Goal: Task Accomplishment & Management: Use online tool/utility

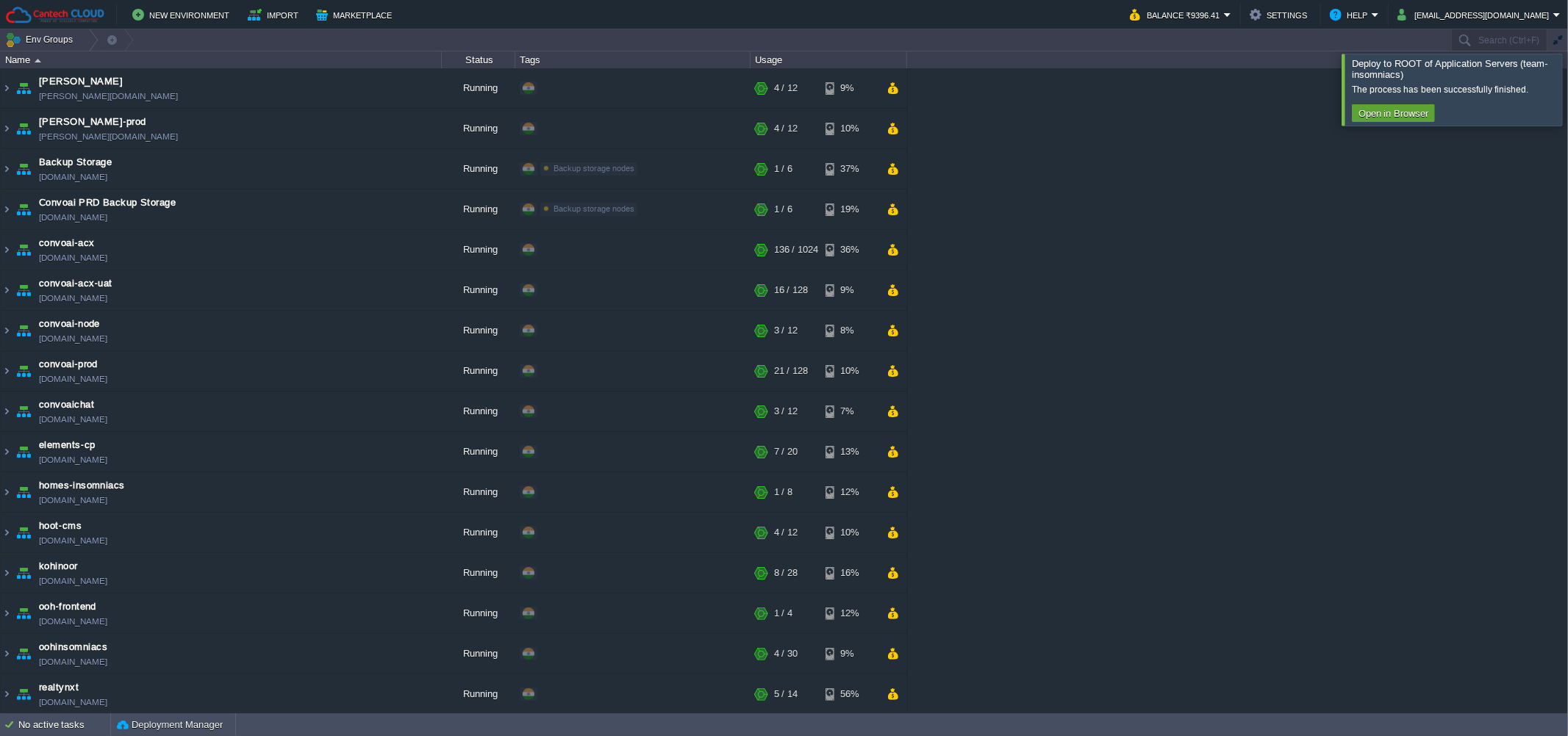
scroll to position [427, 0]
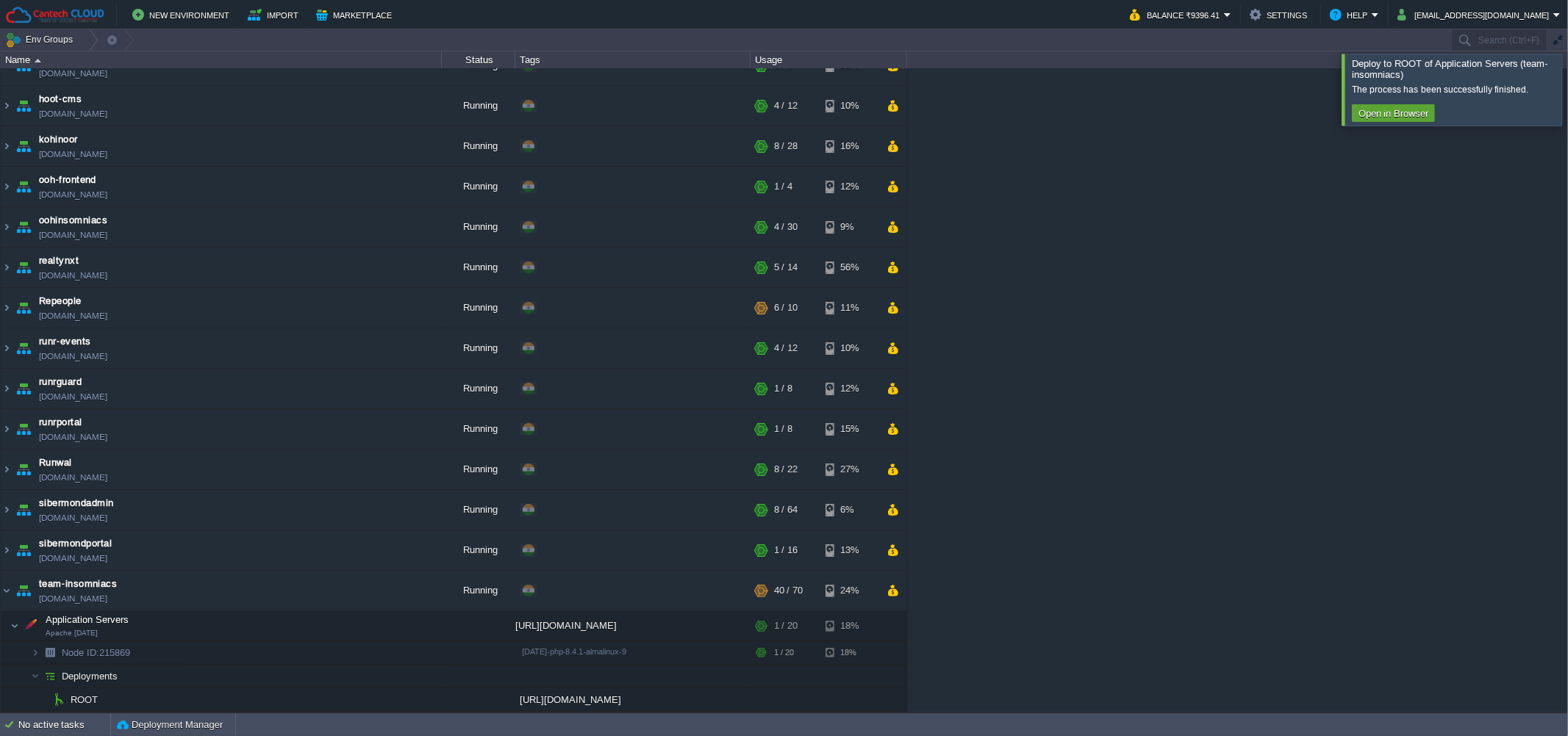
click at [1567, 101] on div at bounding box center [1586, 89] width 0 height 71
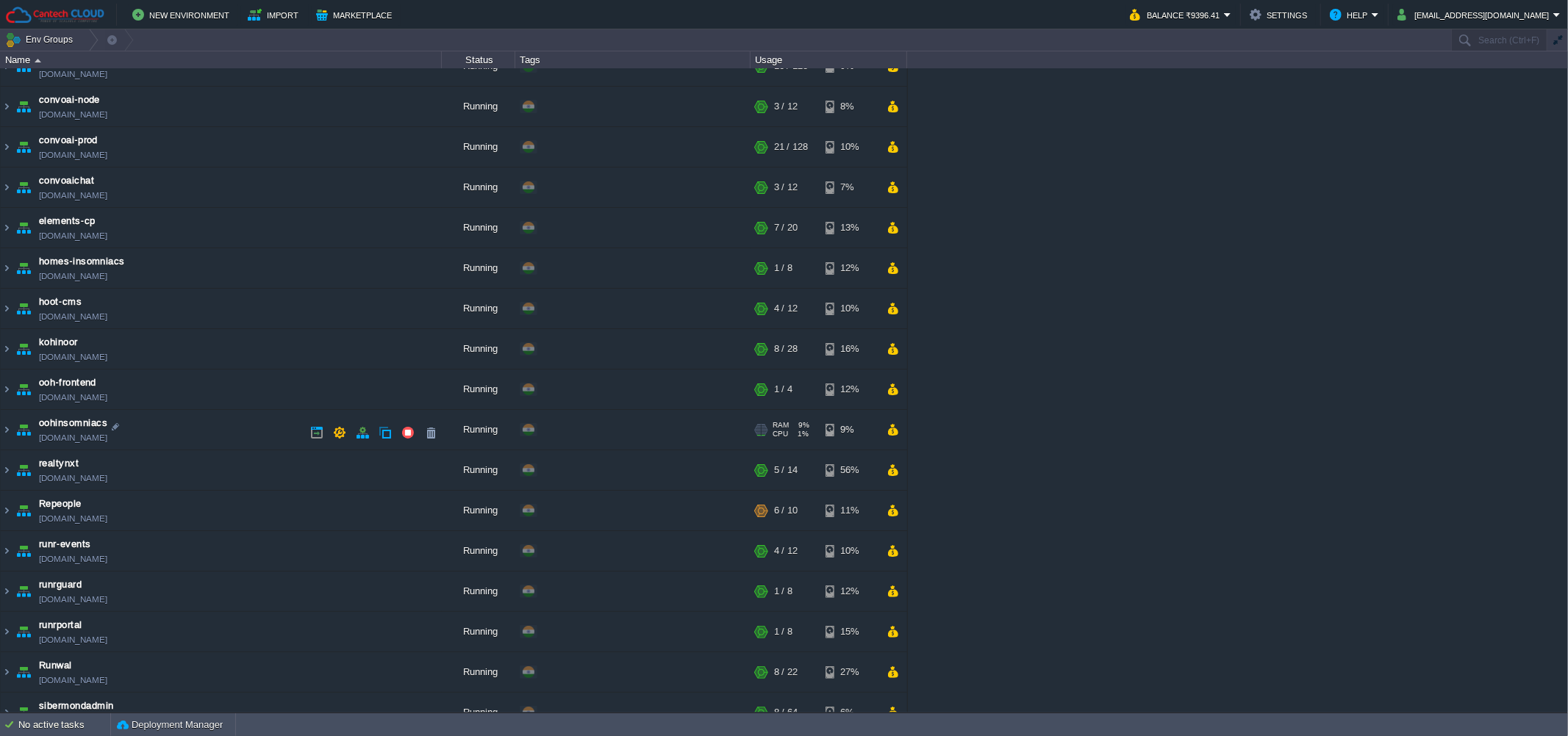
scroll to position [0, 0]
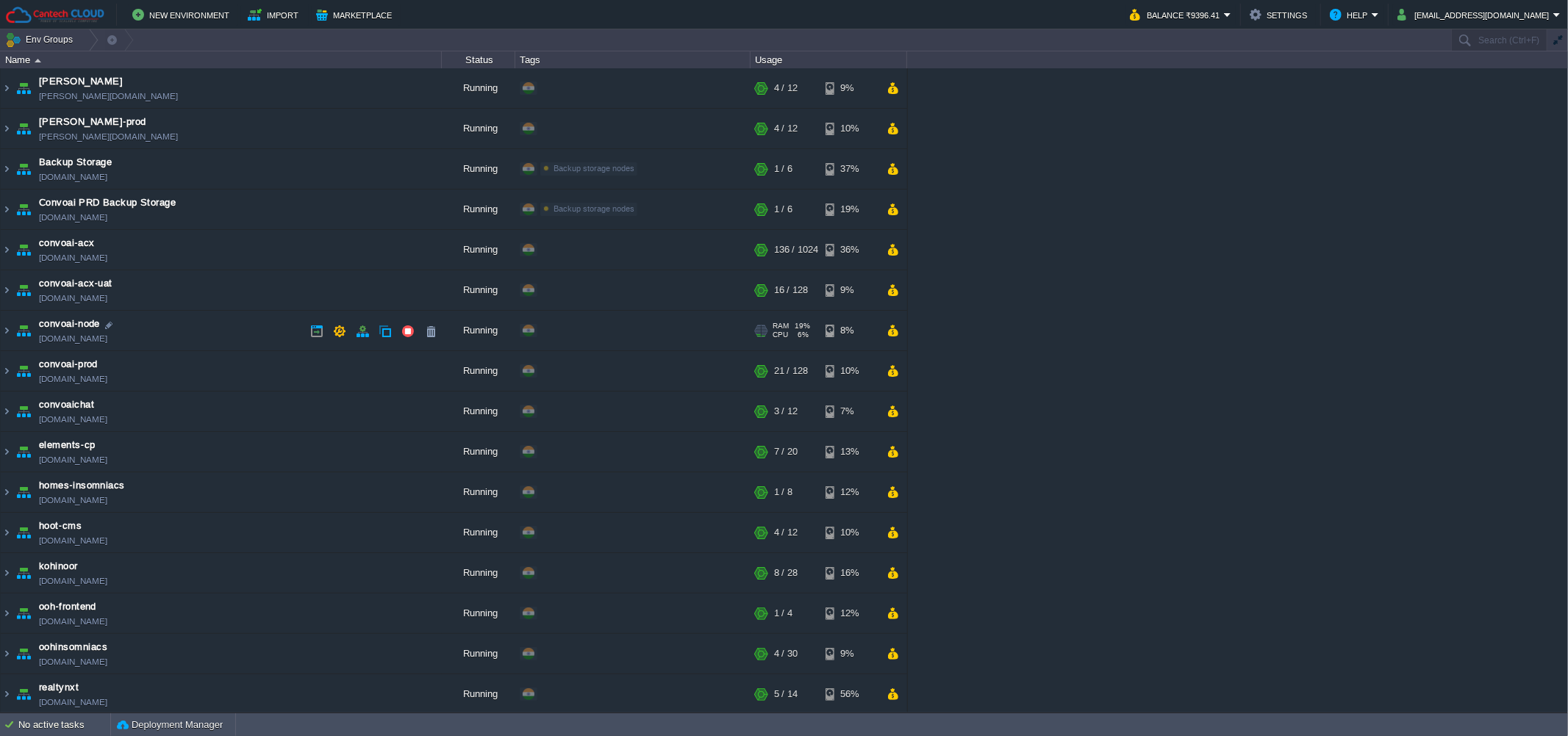
click at [227, 332] on td "convoai-node [DOMAIN_NAME]" at bounding box center [221, 331] width 441 height 41
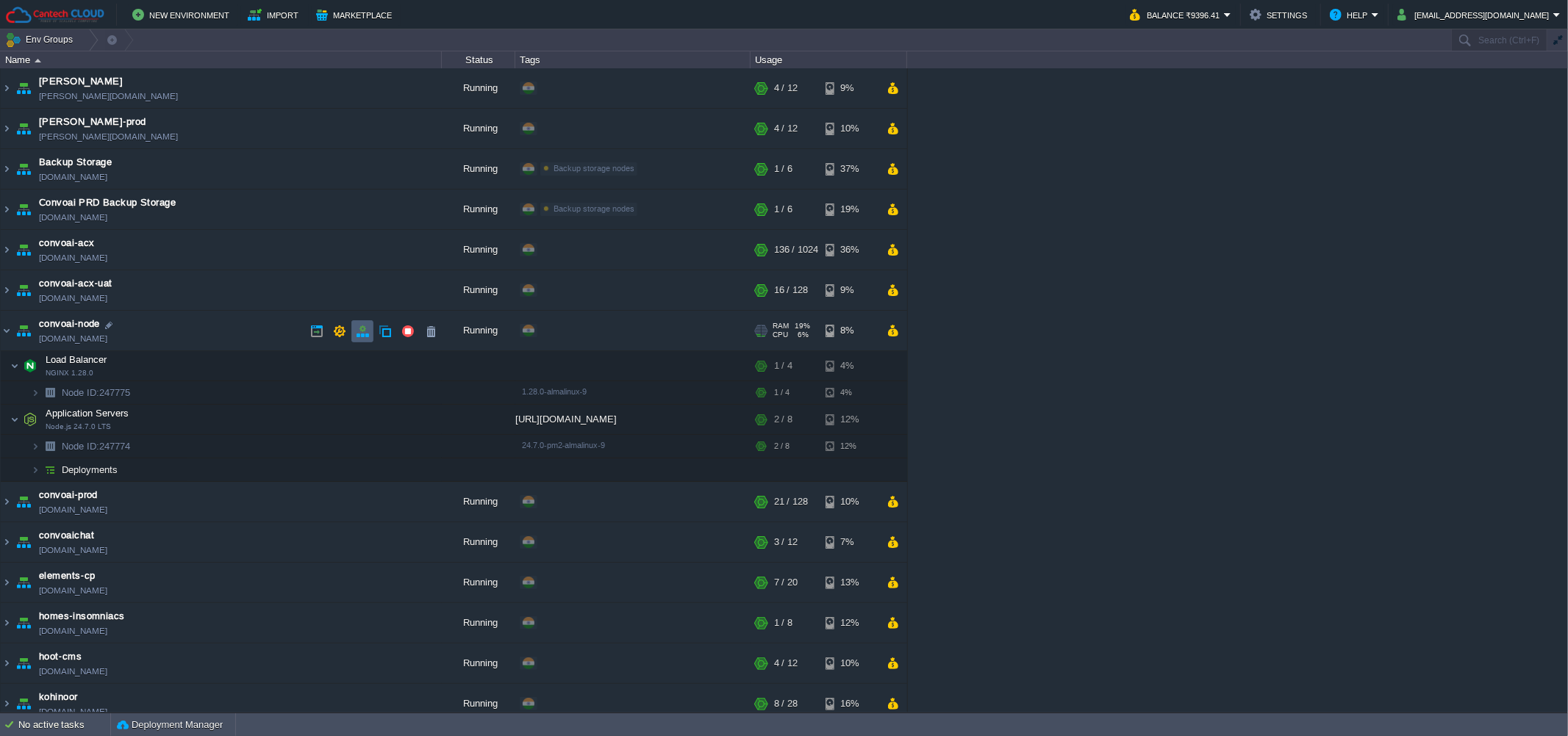
click at [361, 341] on td at bounding box center [362, 332] width 22 height 22
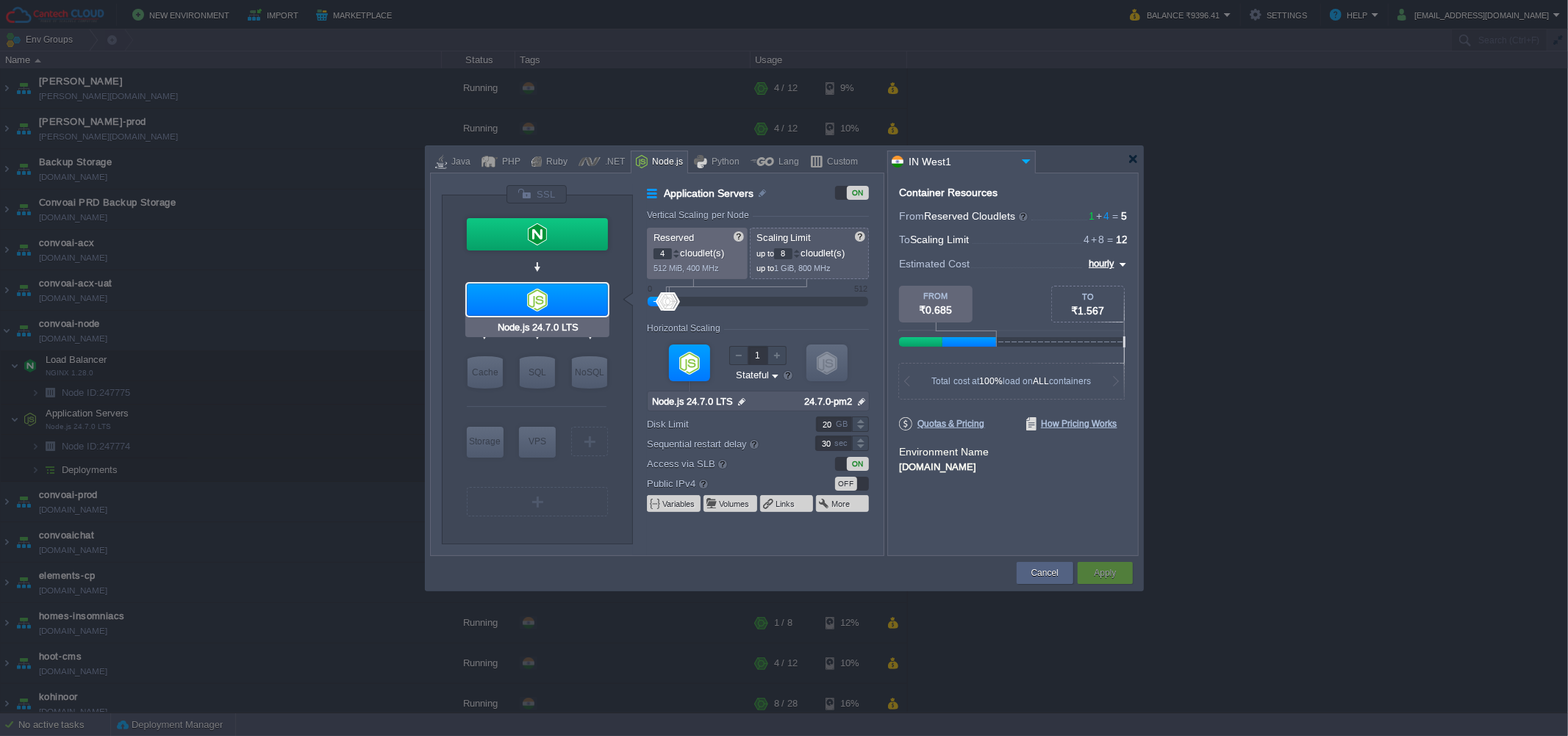
click at [518, 296] on div at bounding box center [537, 300] width 141 height 32
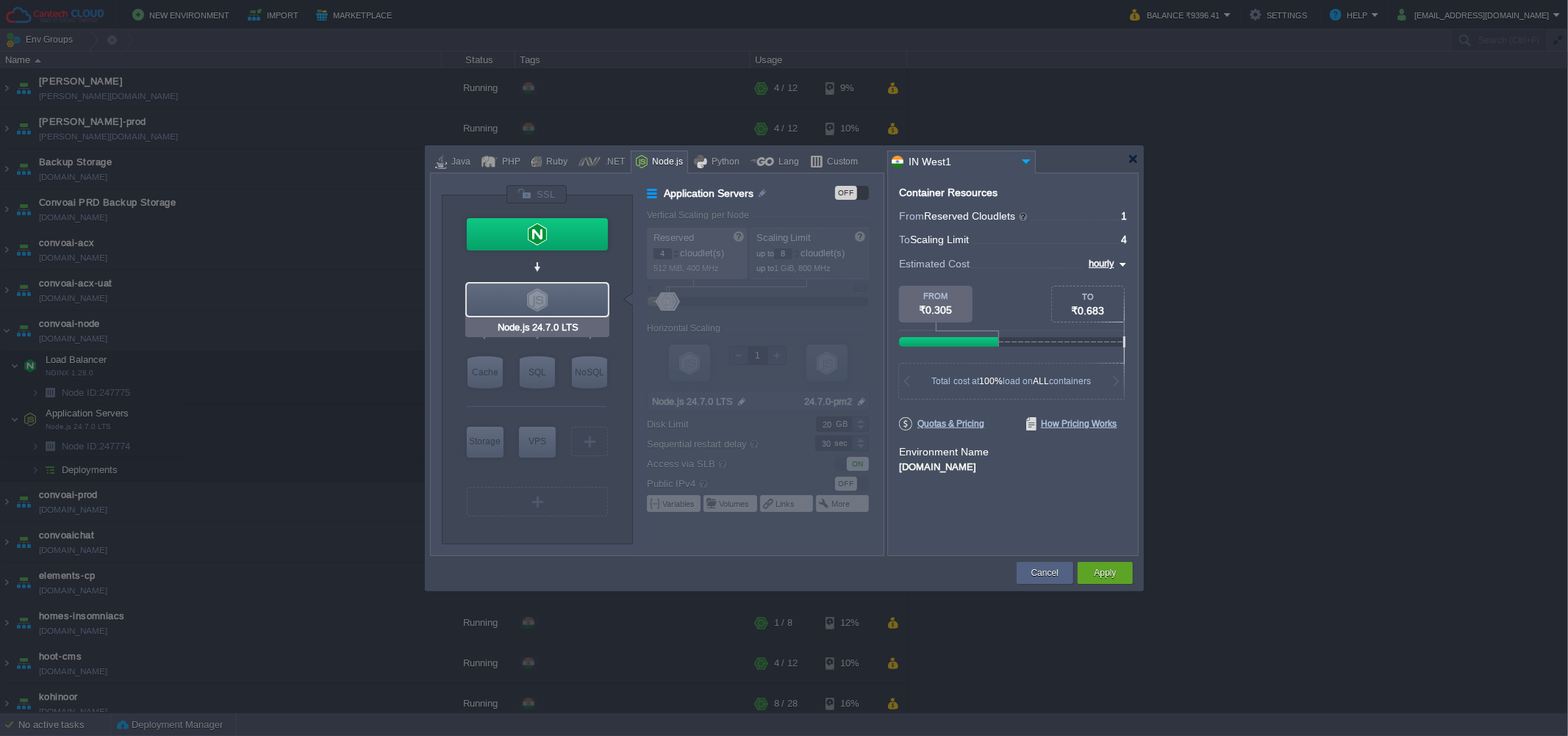
click at [518, 296] on div at bounding box center [537, 300] width 141 height 32
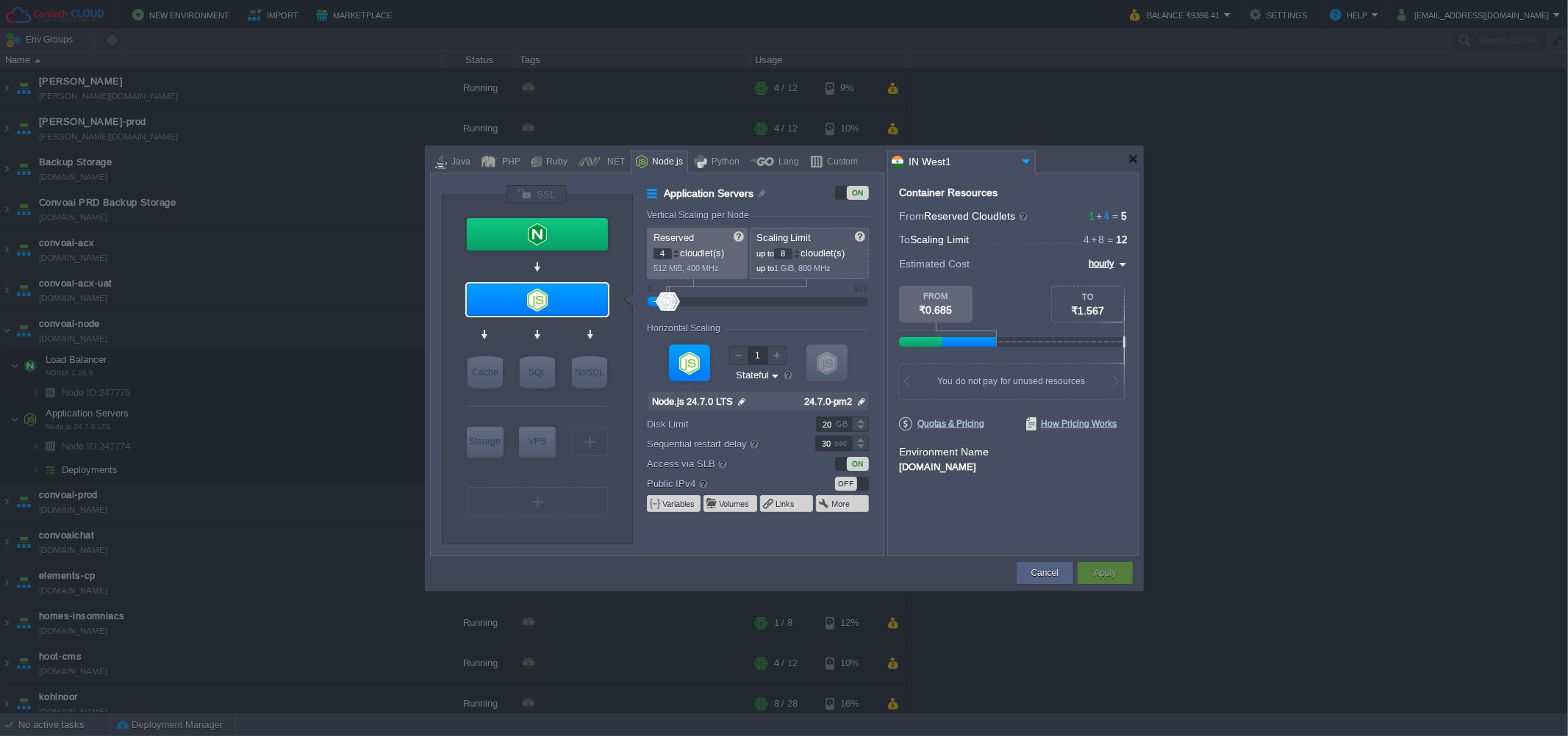
click at [661, 254] on input "4" at bounding box center [663, 254] width 18 height 11
type input "10"
click at [673, 550] on form "Vertical Scaling per Node Reserved 10 cloudlet(s) 512 MiB, 400 MHz Scaling Limi…" at bounding box center [765, 383] width 236 height 346
type input "10"
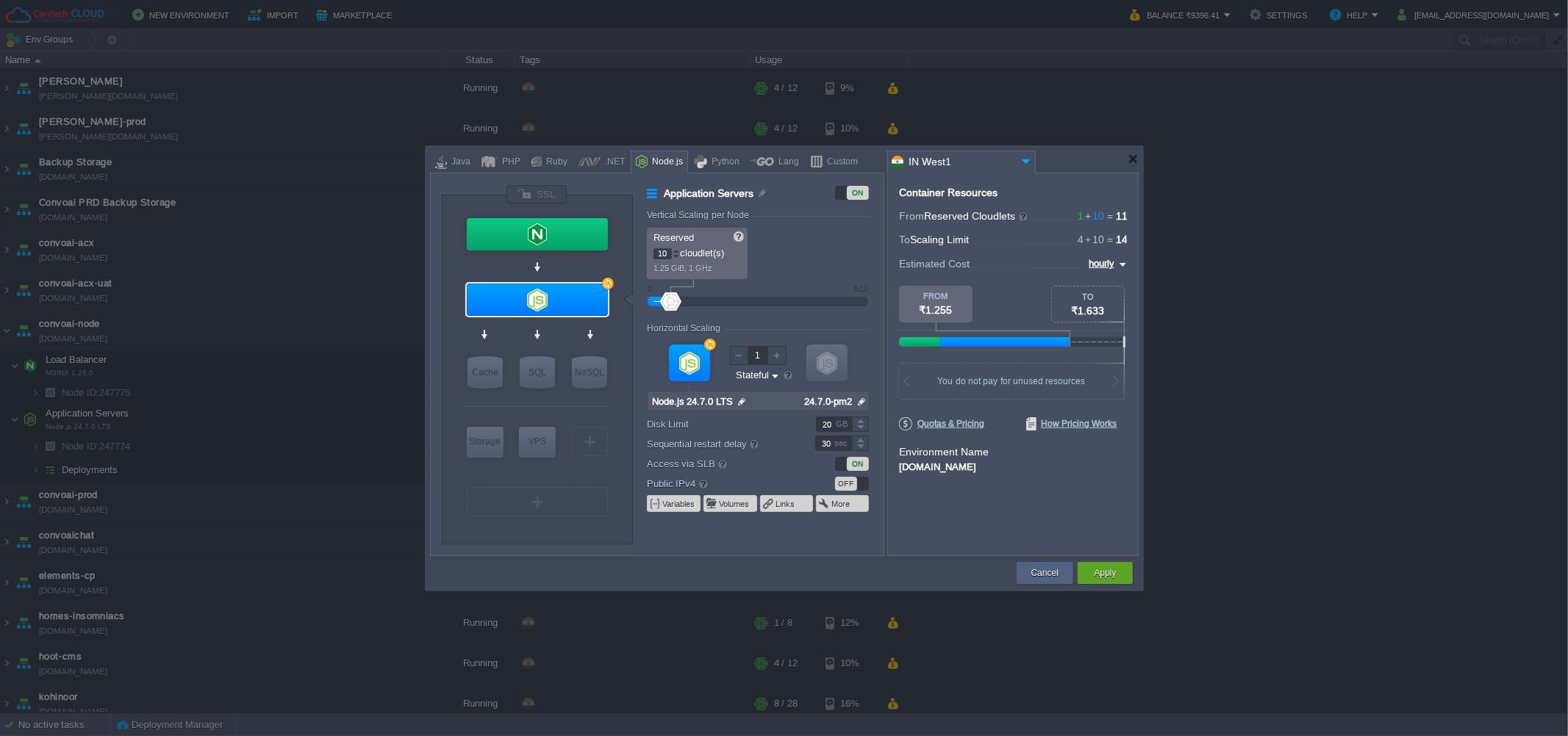
click at [659, 251] on input "10" at bounding box center [663, 254] width 18 height 11
click at [1141, 151] on div at bounding box center [786, 159] width 713 height 27
click at [1131, 152] on div at bounding box center [784, 159] width 708 height 27
type input "Node.js 24.7.0 LTS"
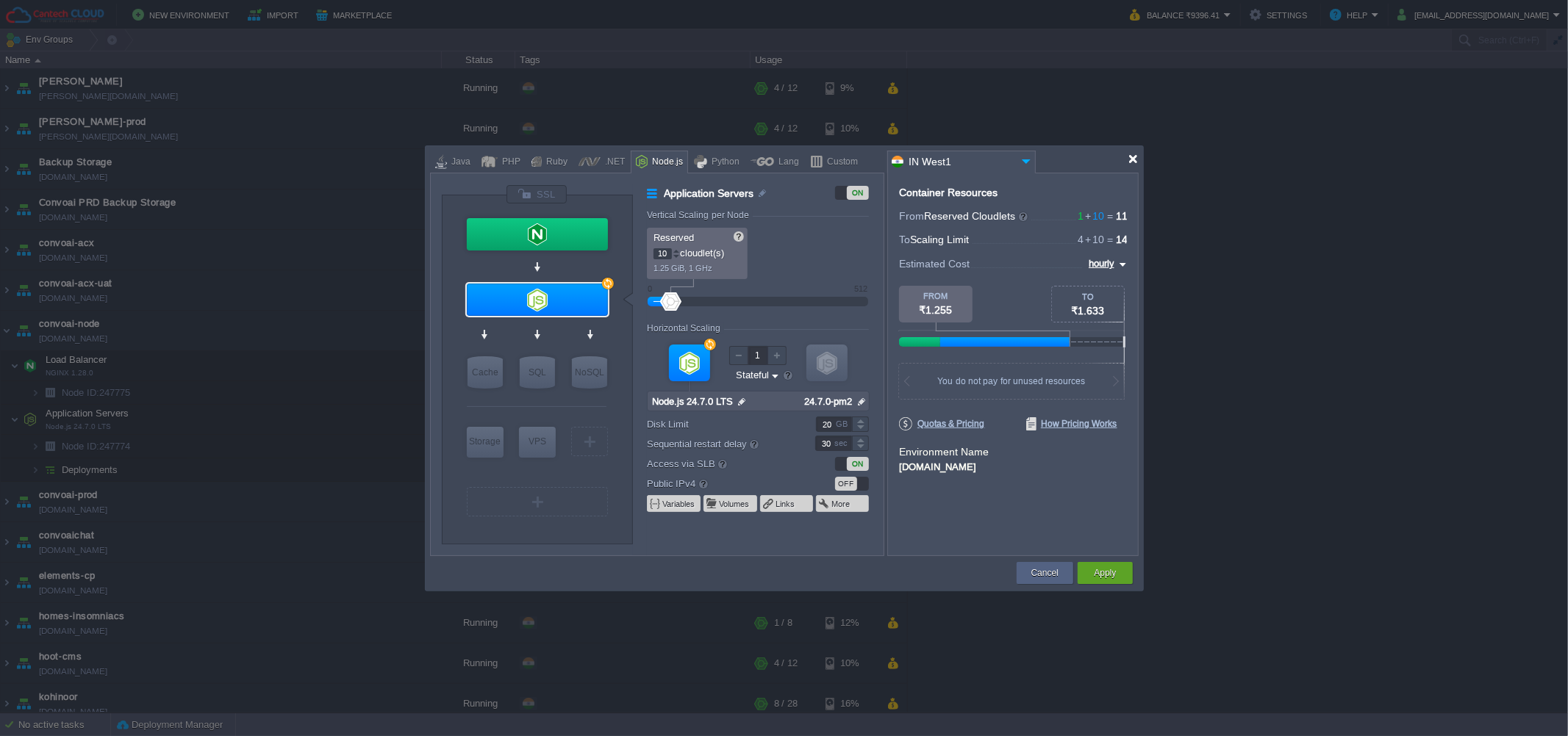
click at [1129, 157] on div at bounding box center [1133, 159] width 11 height 11
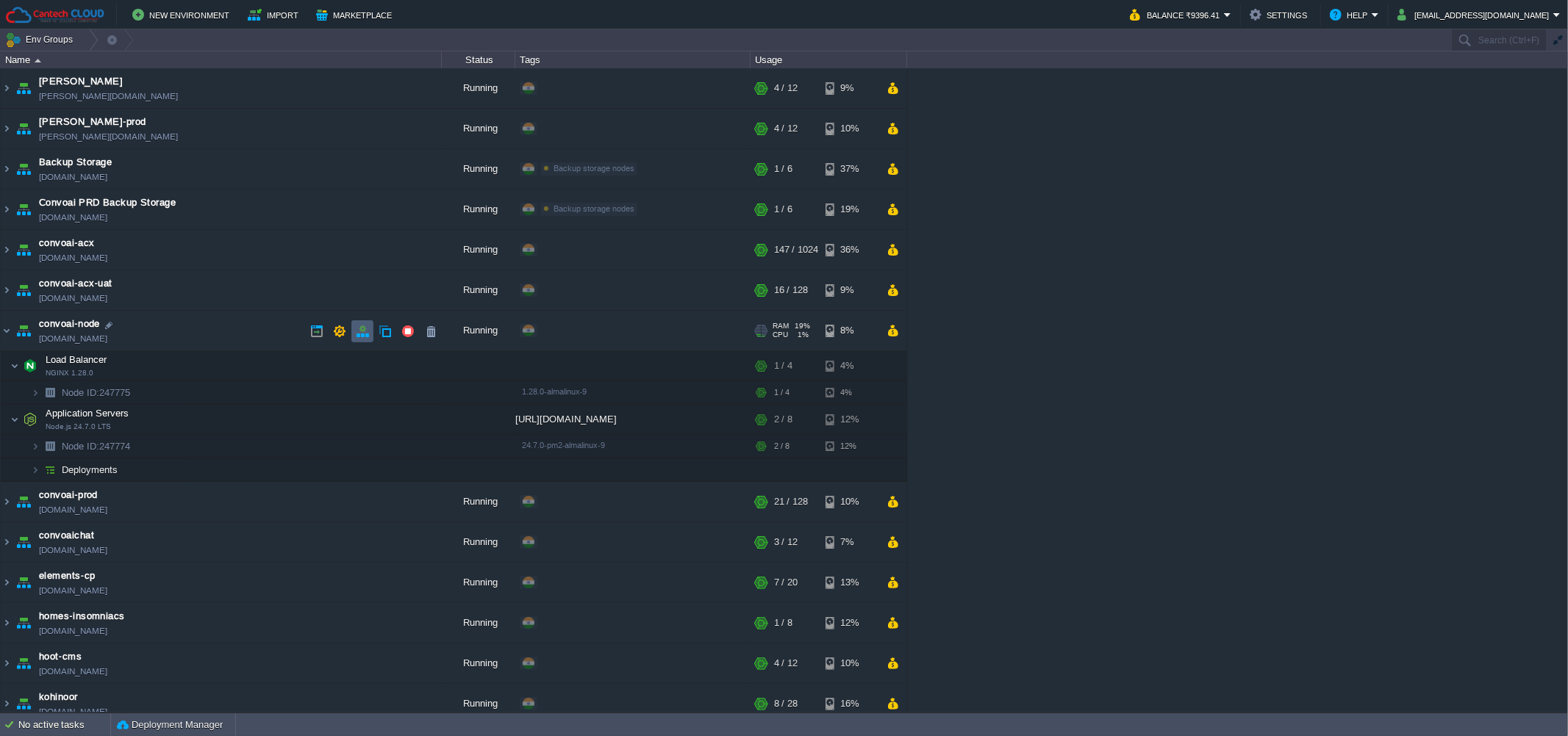
click at [368, 326] on button "button" at bounding box center [362, 331] width 13 height 13
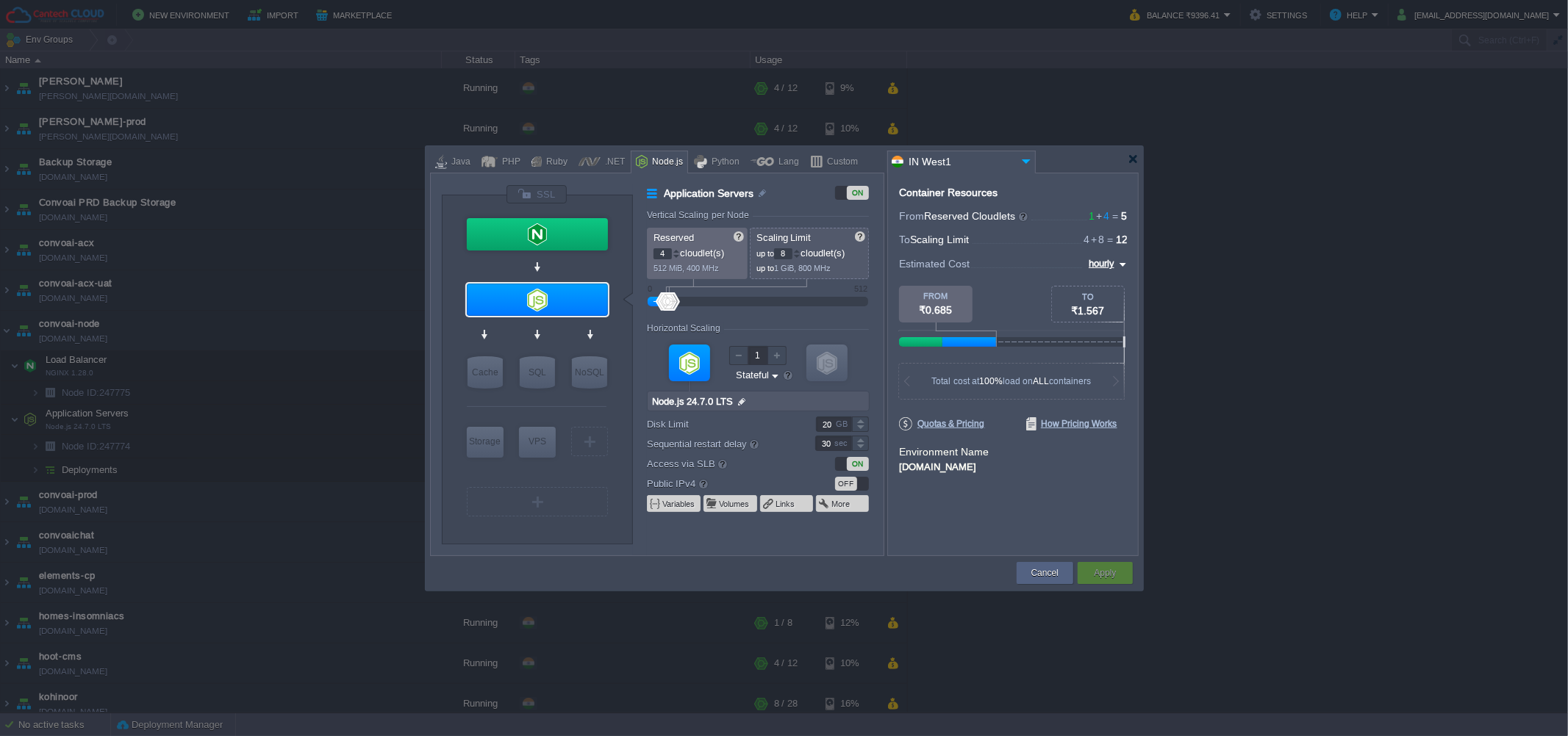
click at [1069, 323] on div at bounding box center [1087, 304] width 73 height 37
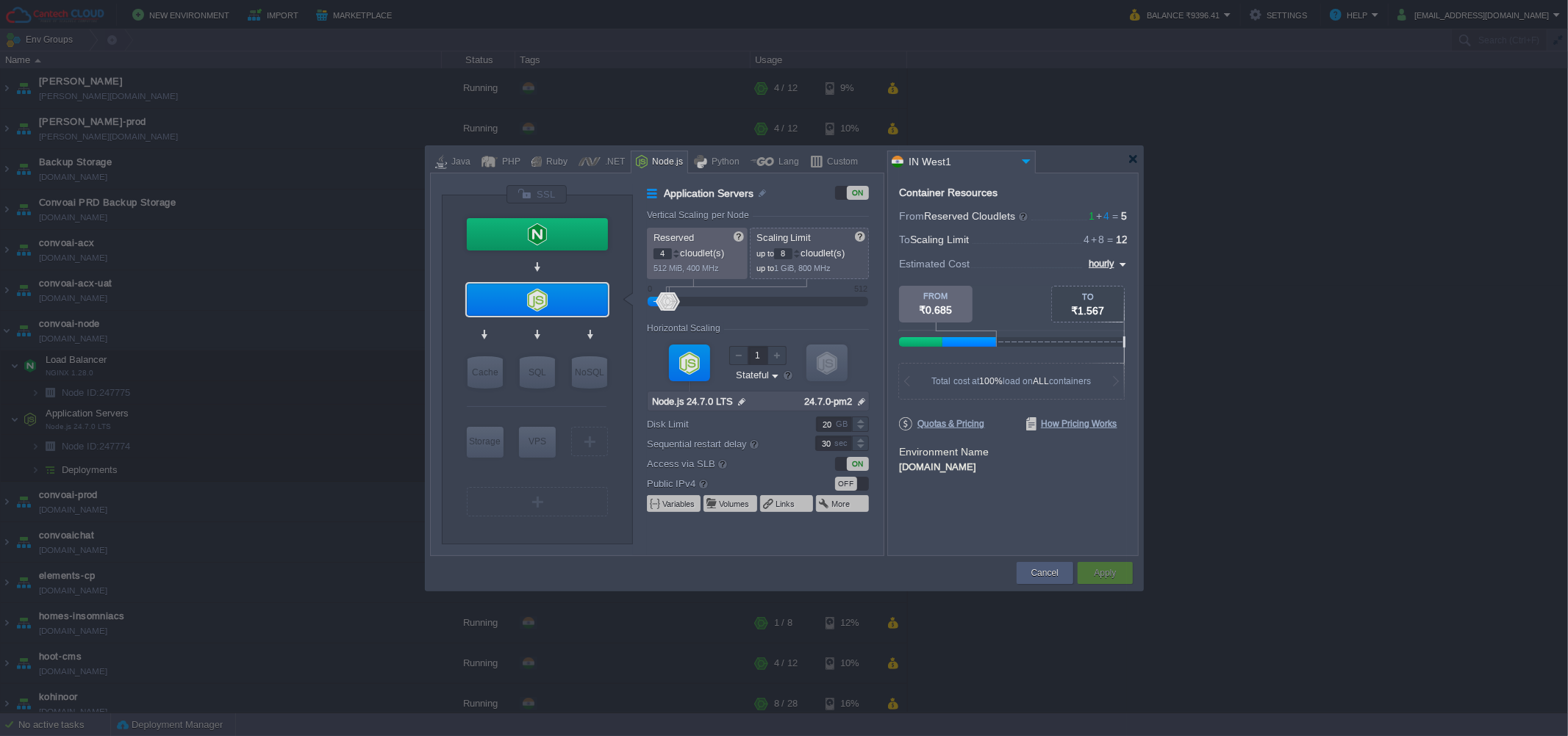
click at [1129, 162] on div at bounding box center [1133, 159] width 11 height 11
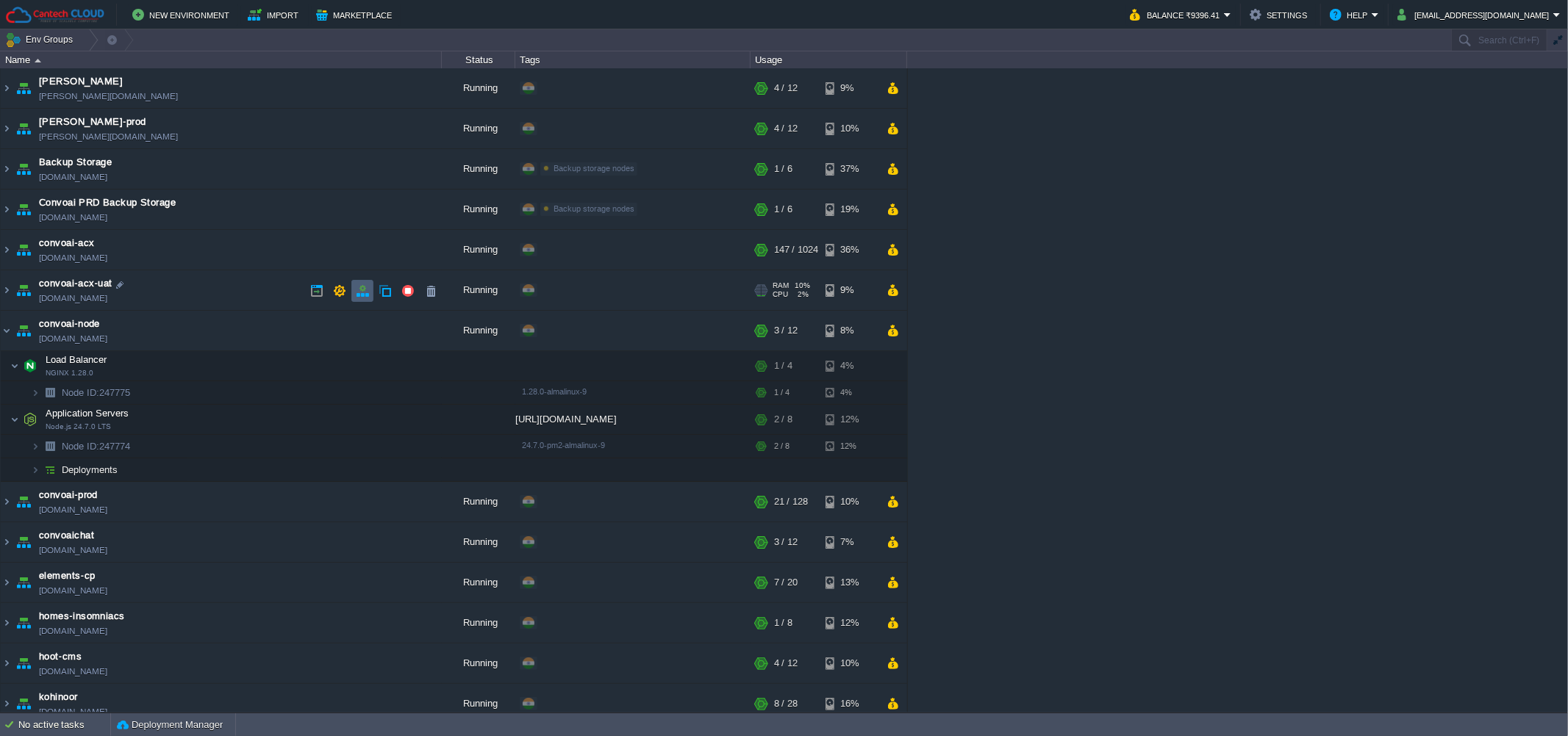
click at [372, 288] on td at bounding box center [362, 291] width 22 height 22
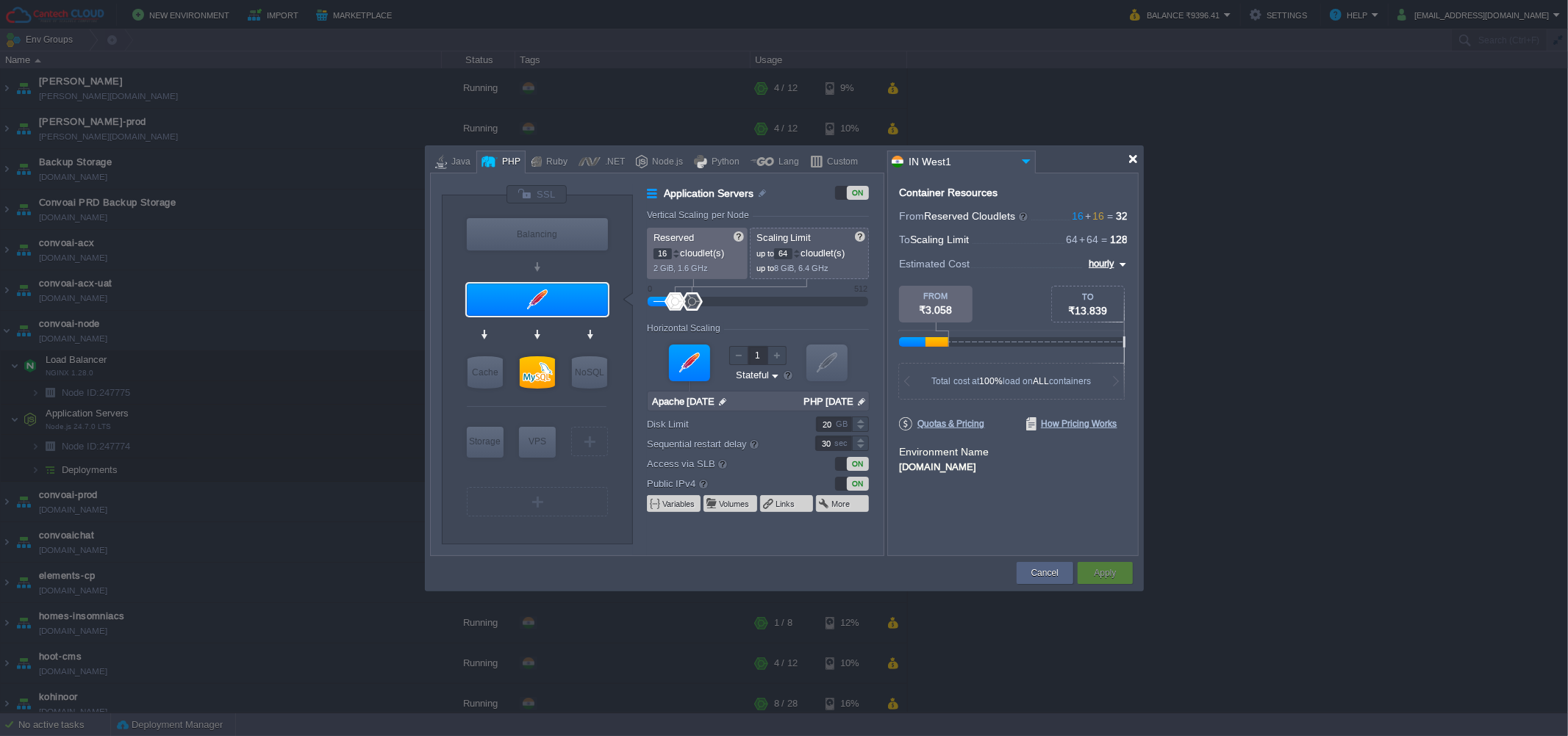
click at [1135, 160] on div at bounding box center [1133, 159] width 11 height 11
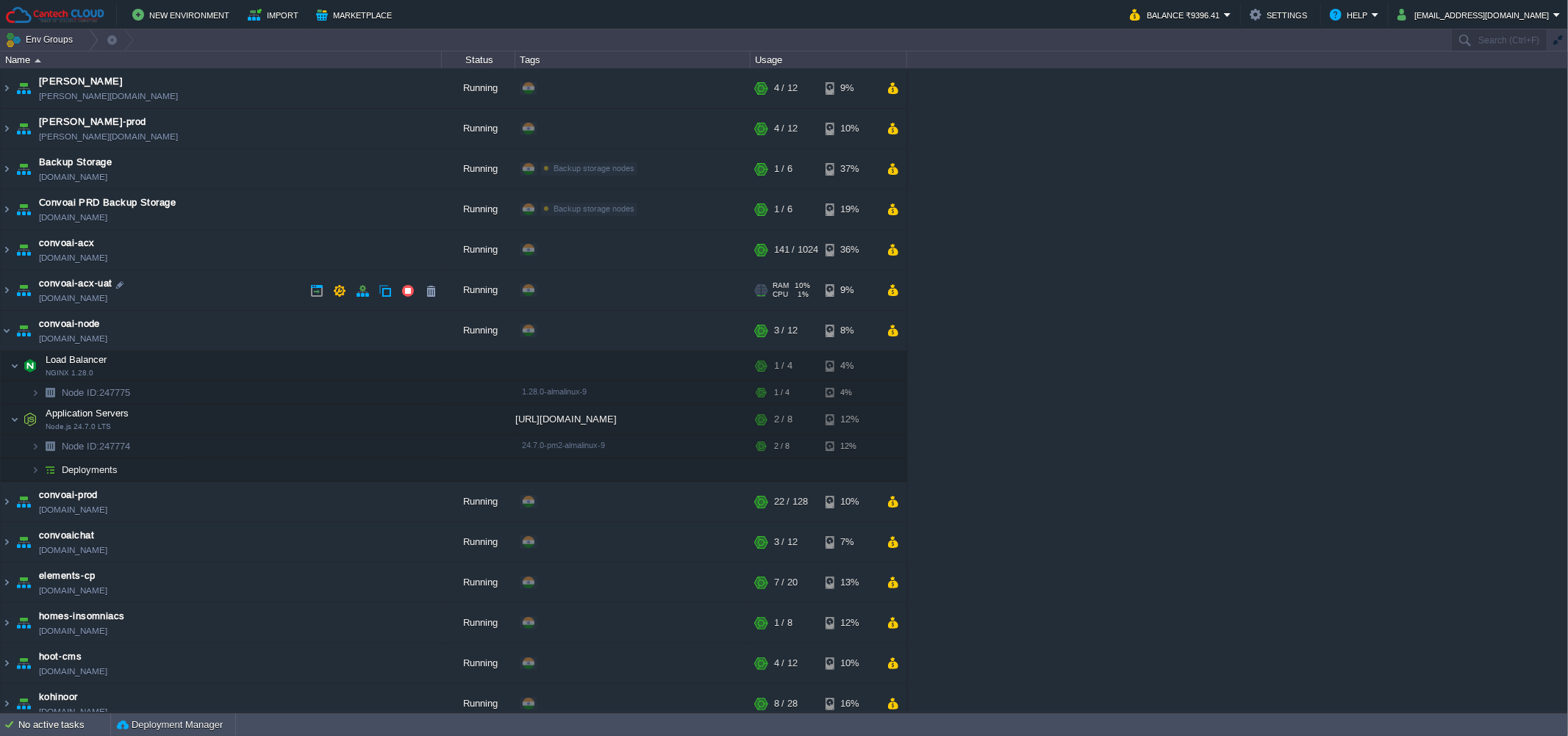
click at [249, 299] on td "convoai-acx-uat [DOMAIN_NAME]" at bounding box center [221, 291] width 441 height 41
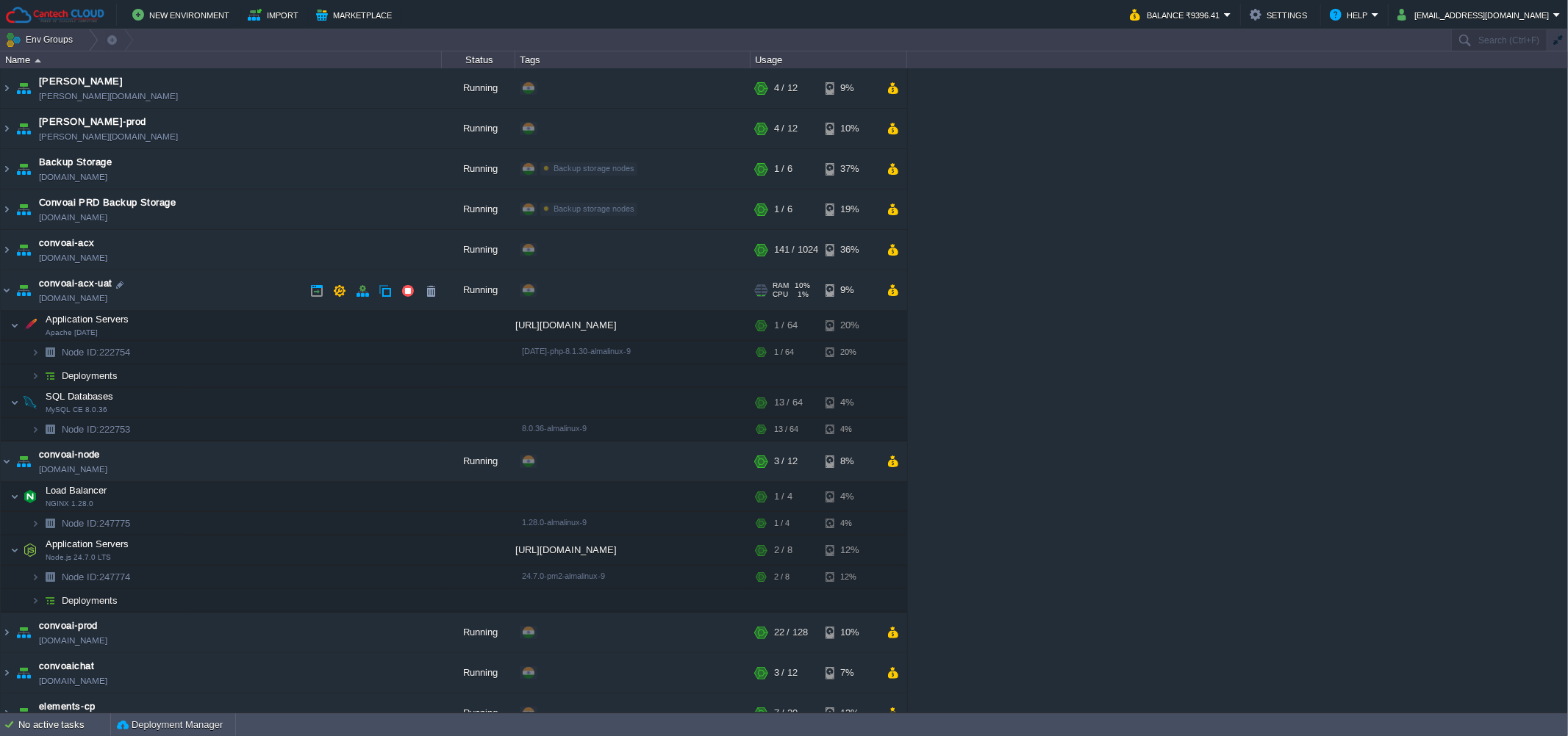
click at [249, 299] on td "convoai-acx-uat [DOMAIN_NAME]" at bounding box center [221, 291] width 441 height 41
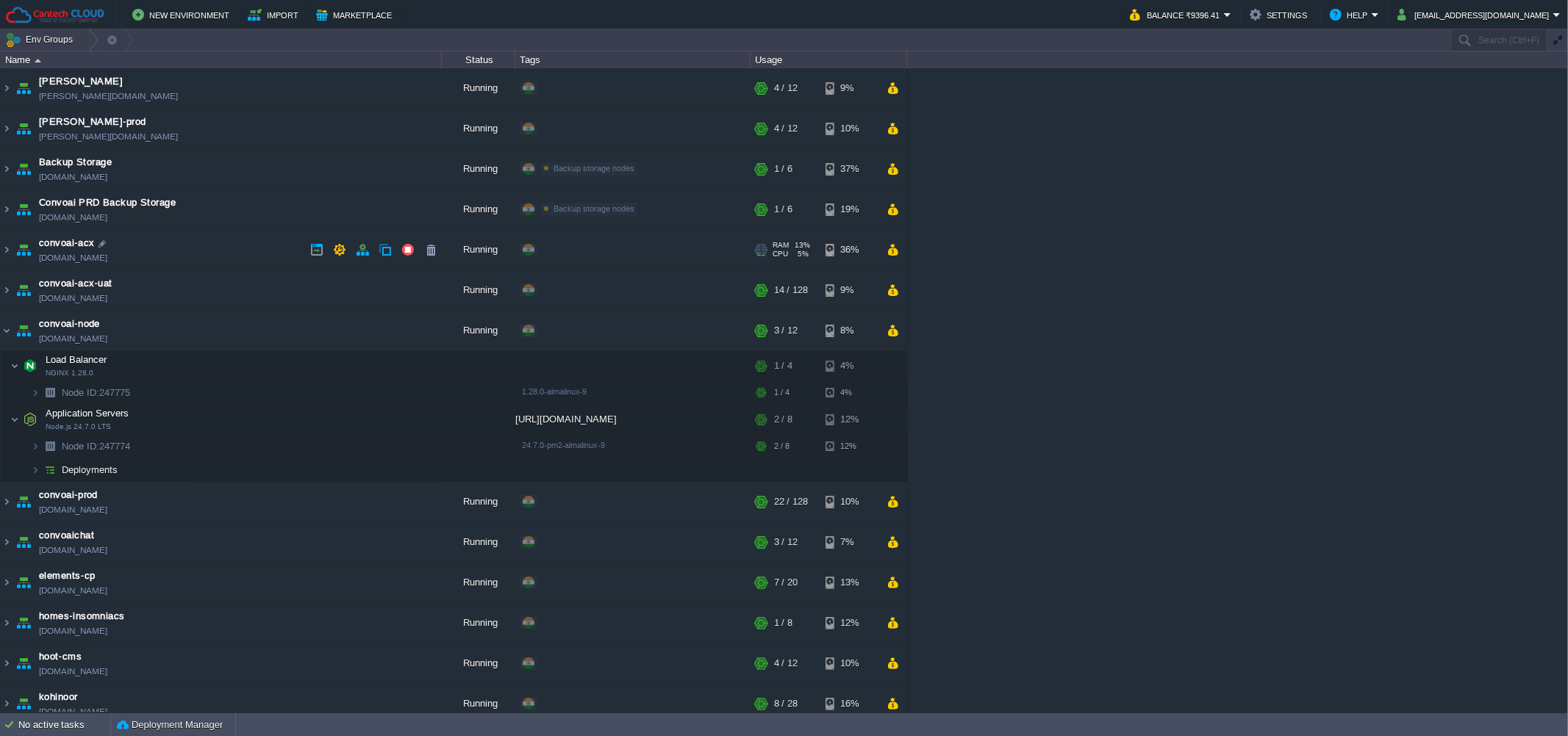
click at [221, 242] on td "convoai-acx [DOMAIN_NAME]" at bounding box center [221, 251] width 441 height 41
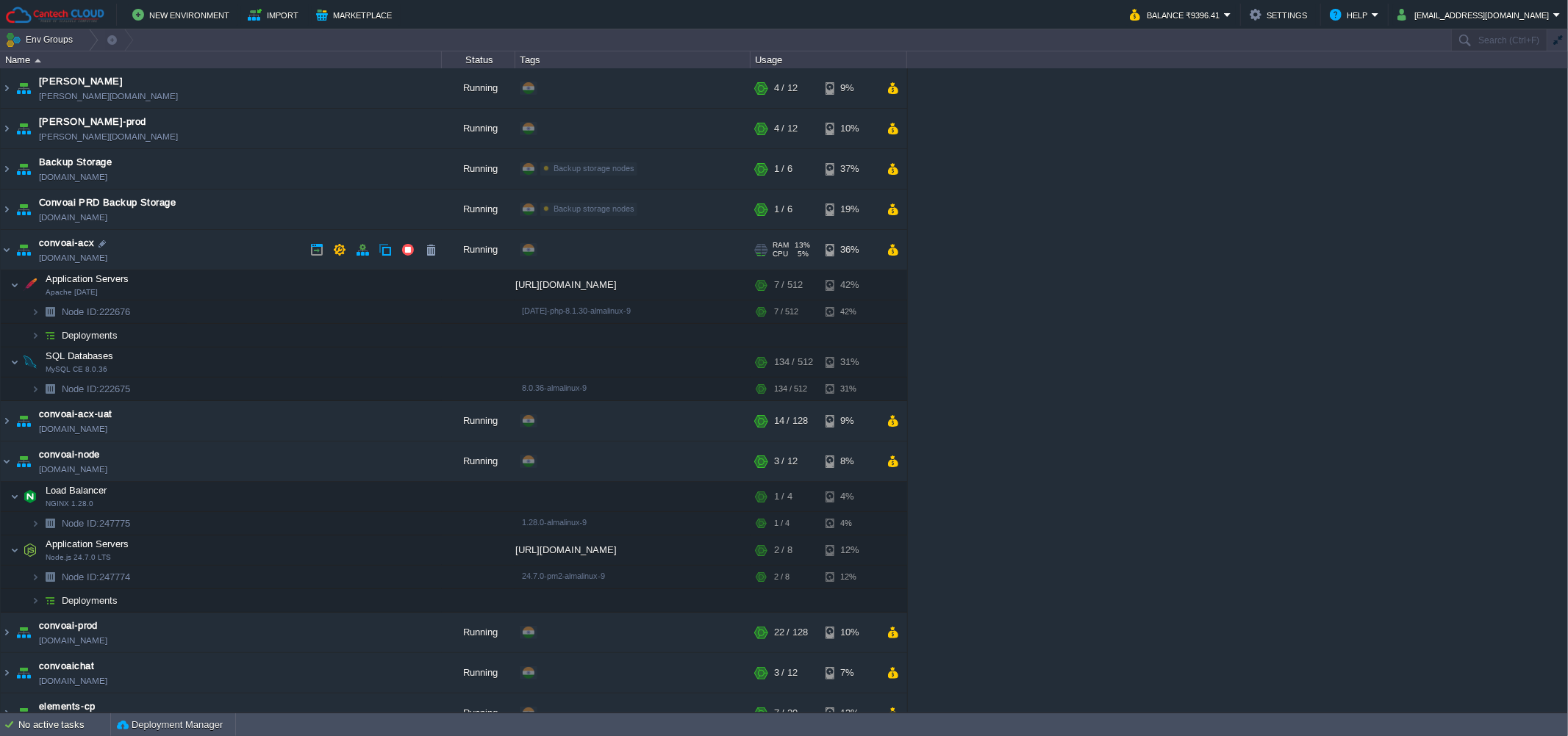
click at [221, 242] on td "convoai-acx [DOMAIN_NAME]" at bounding box center [221, 251] width 441 height 41
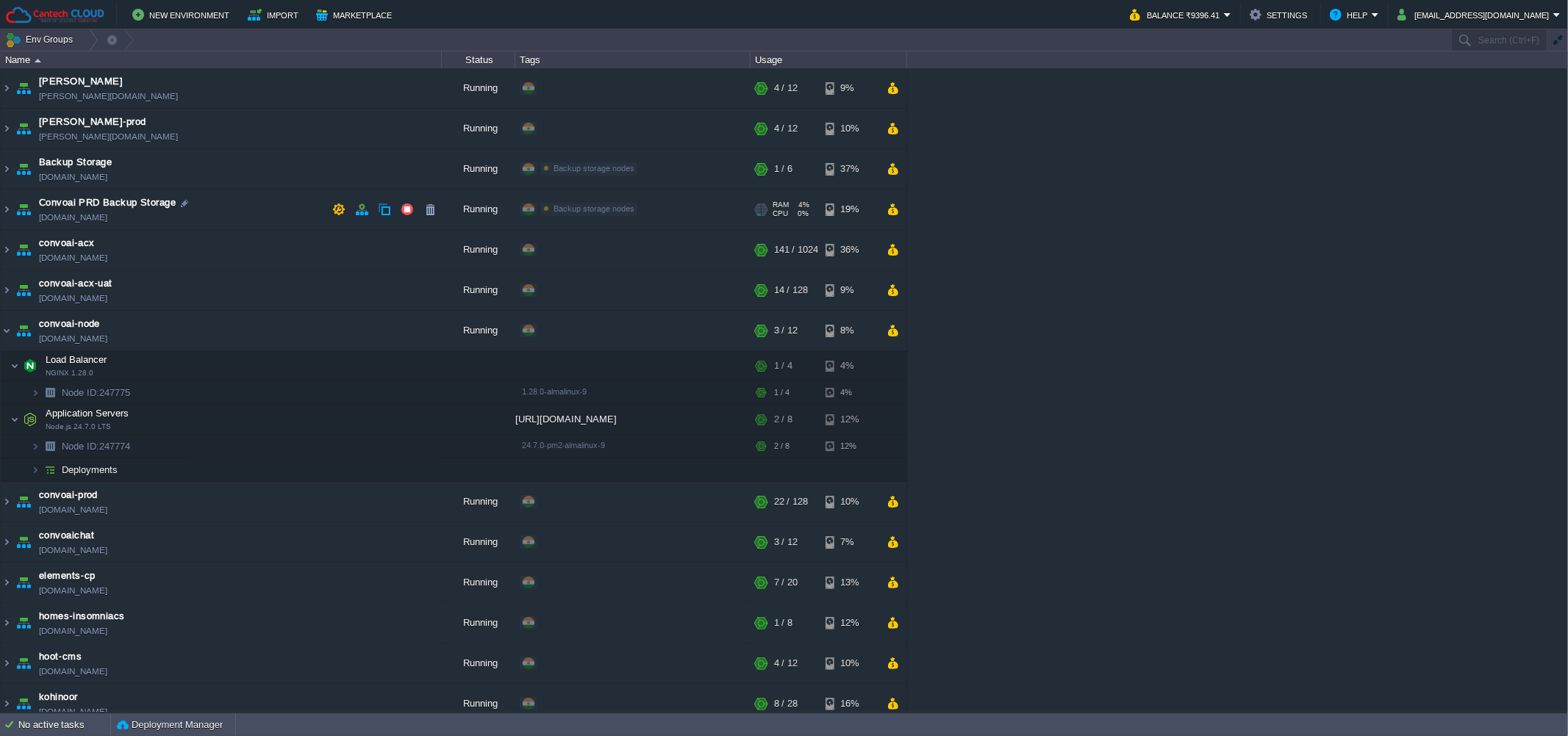
click at [259, 218] on td "Convoai PRD Backup Storage [DOMAIN_NAME]" at bounding box center [221, 210] width 441 height 41
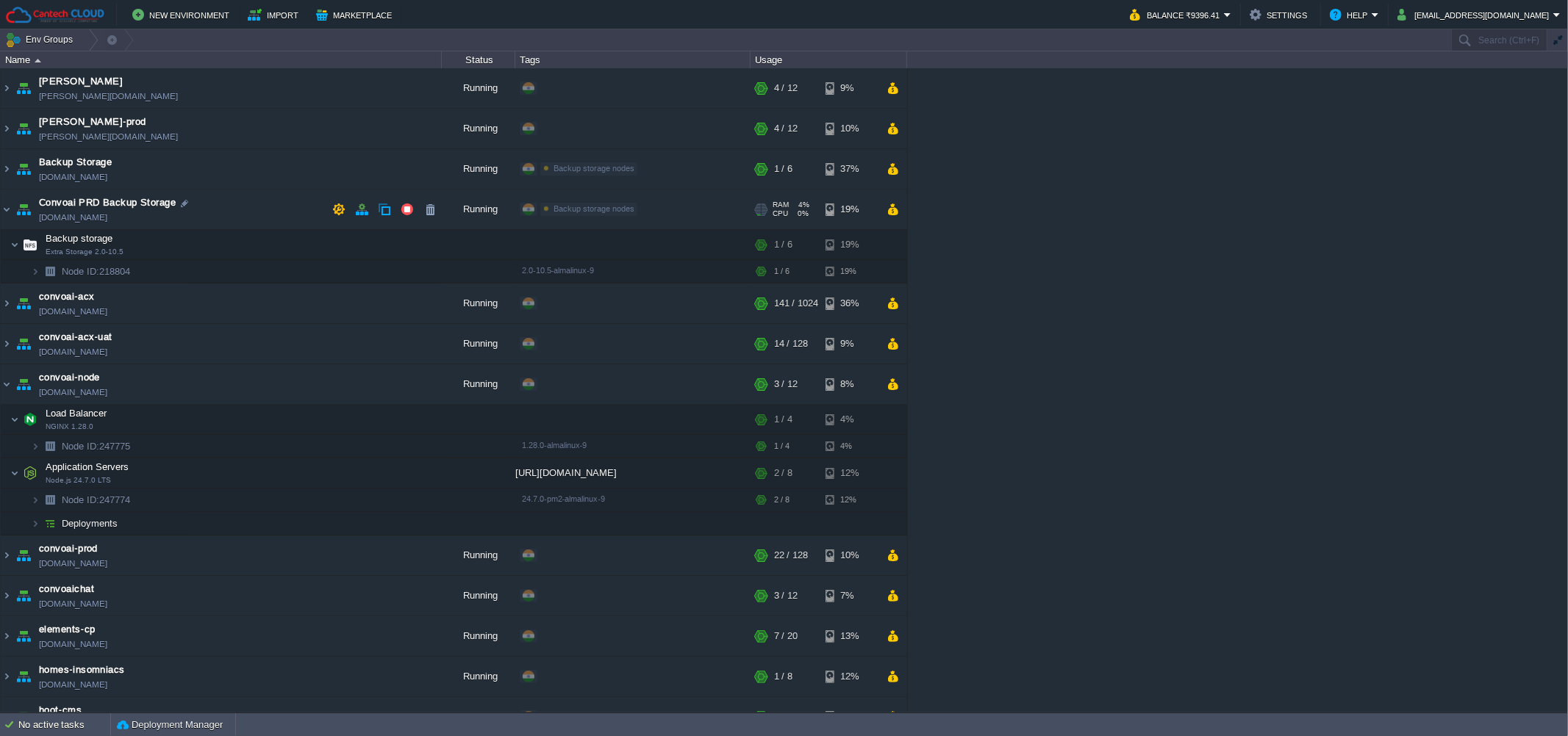
click at [259, 218] on td "Convoai PRD Backup Storage [DOMAIN_NAME]" at bounding box center [221, 210] width 441 height 41
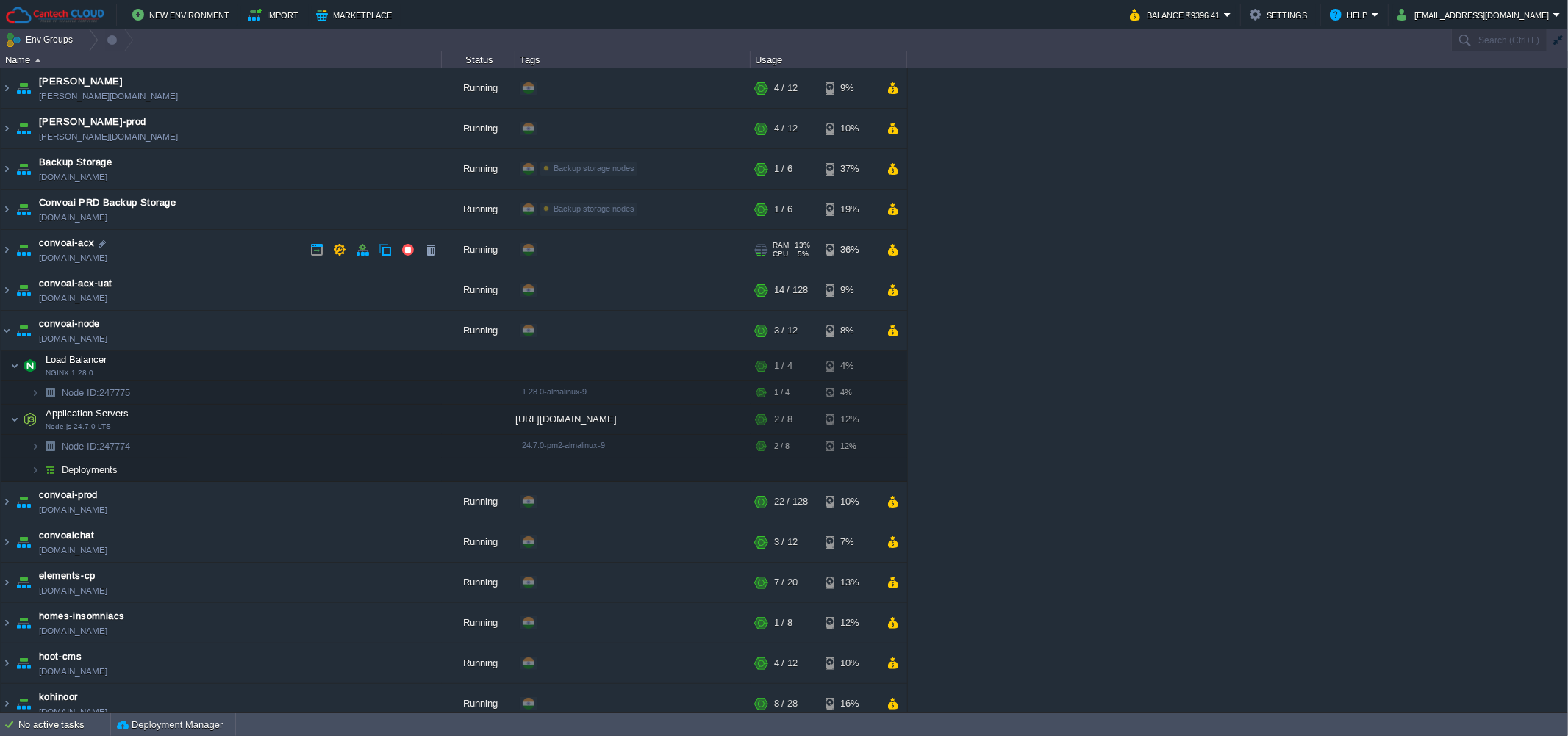
click at [252, 245] on td "convoai-acx [DOMAIN_NAME]" at bounding box center [221, 251] width 441 height 41
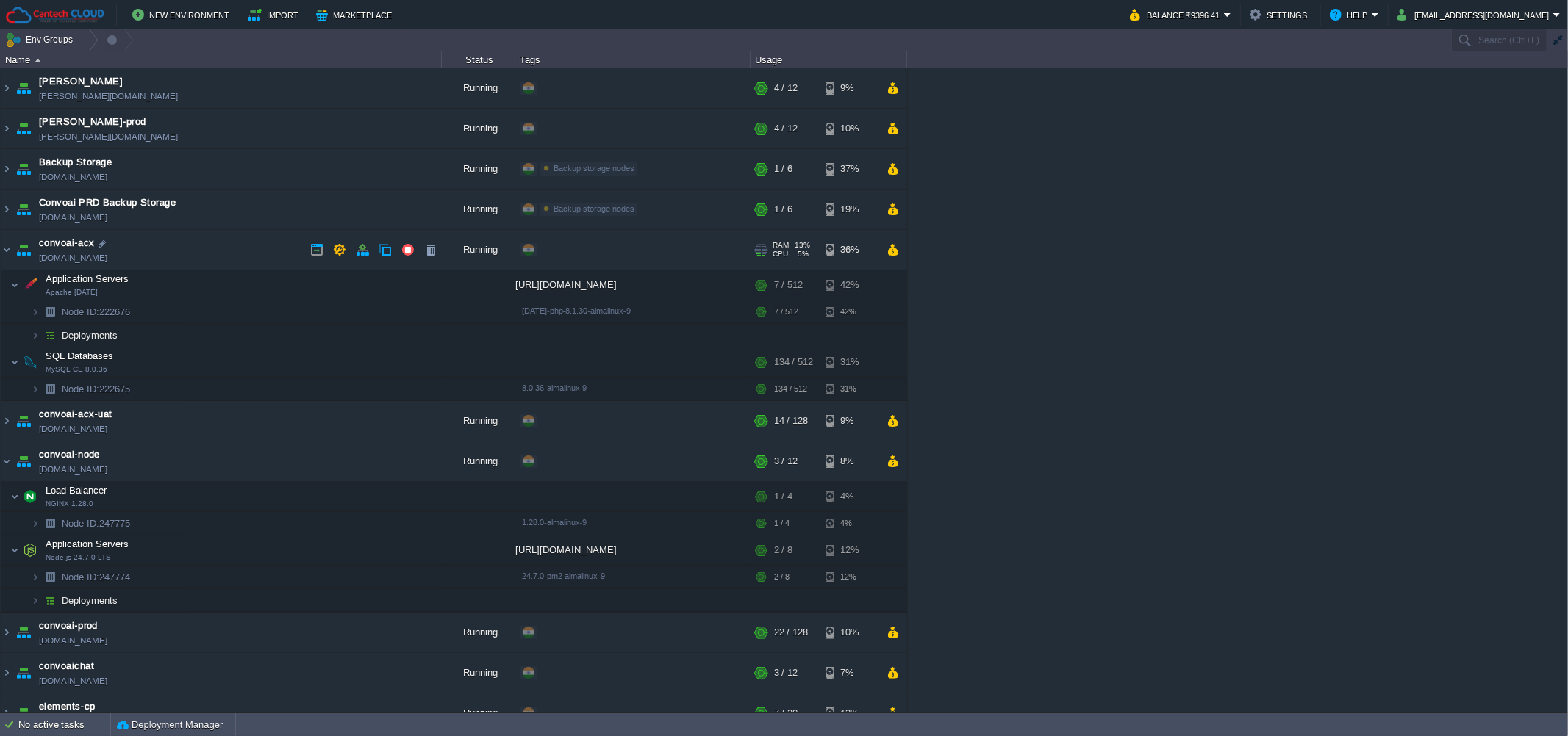
click at [252, 245] on td "convoai-acx [DOMAIN_NAME]" at bounding box center [221, 251] width 441 height 41
click at [248, 249] on td "convoai-acx [DOMAIN_NAME]" at bounding box center [221, 251] width 441 height 41
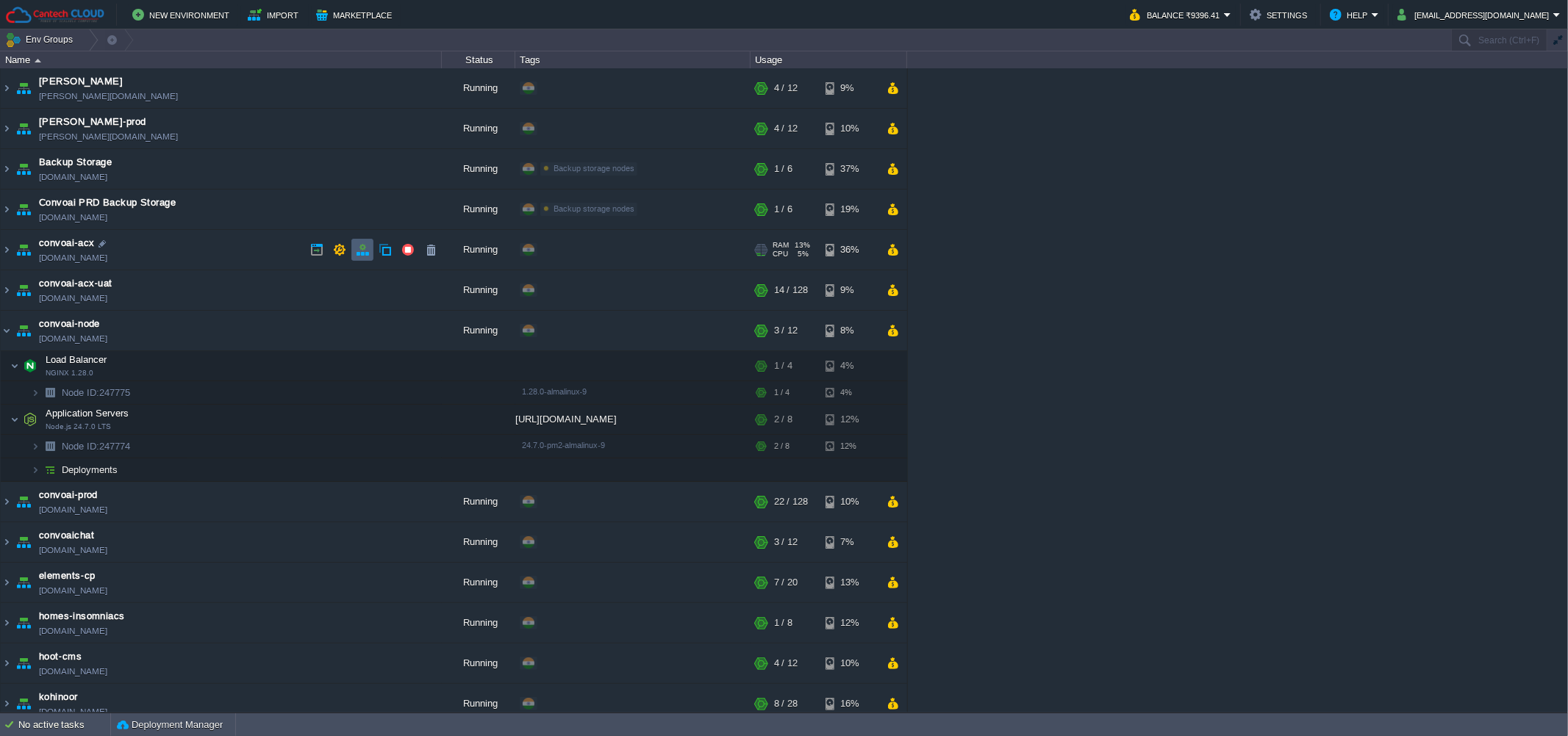
click at [356, 251] on button "button" at bounding box center [362, 250] width 13 height 13
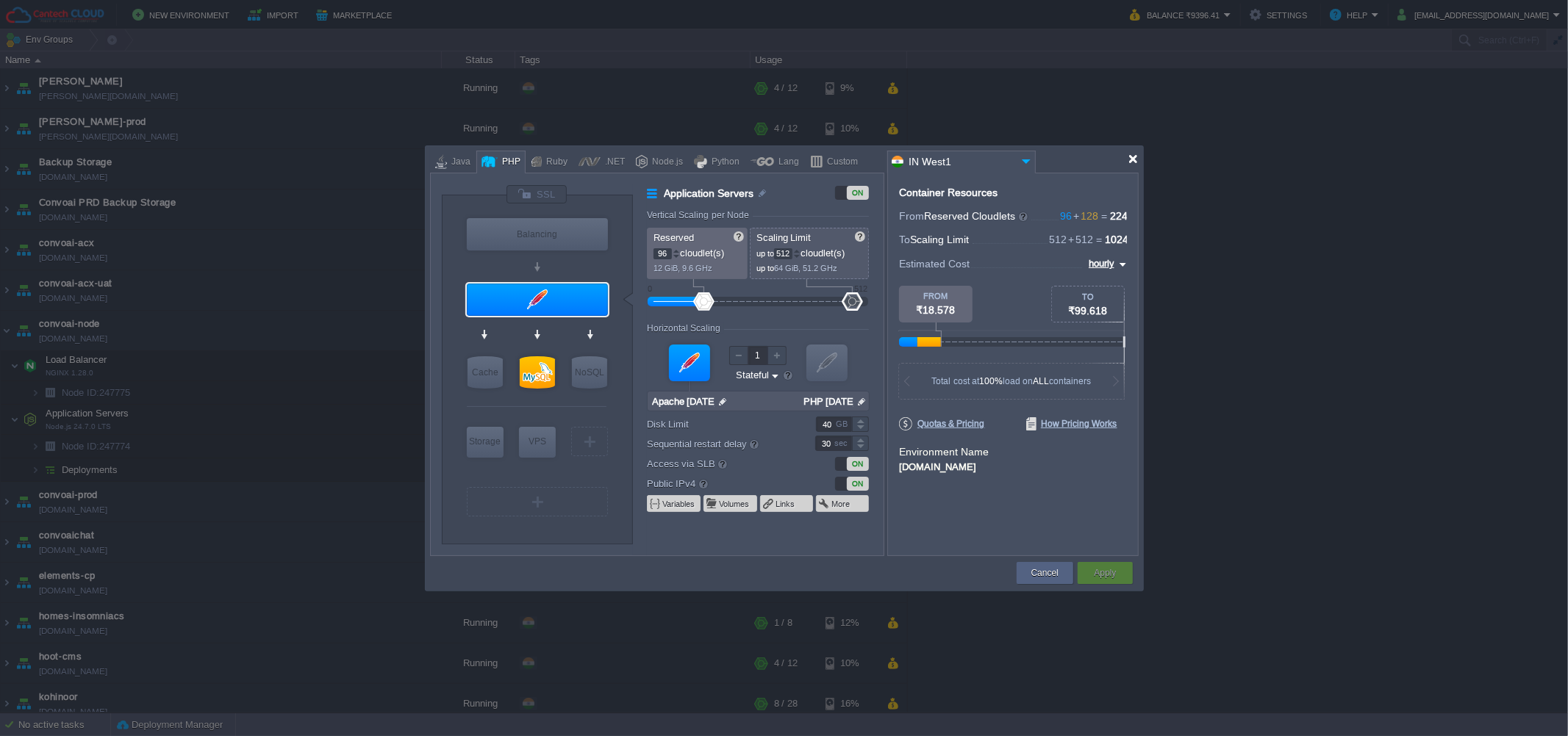
click at [1136, 154] on div at bounding box center [1133, 159] width 11 height 11
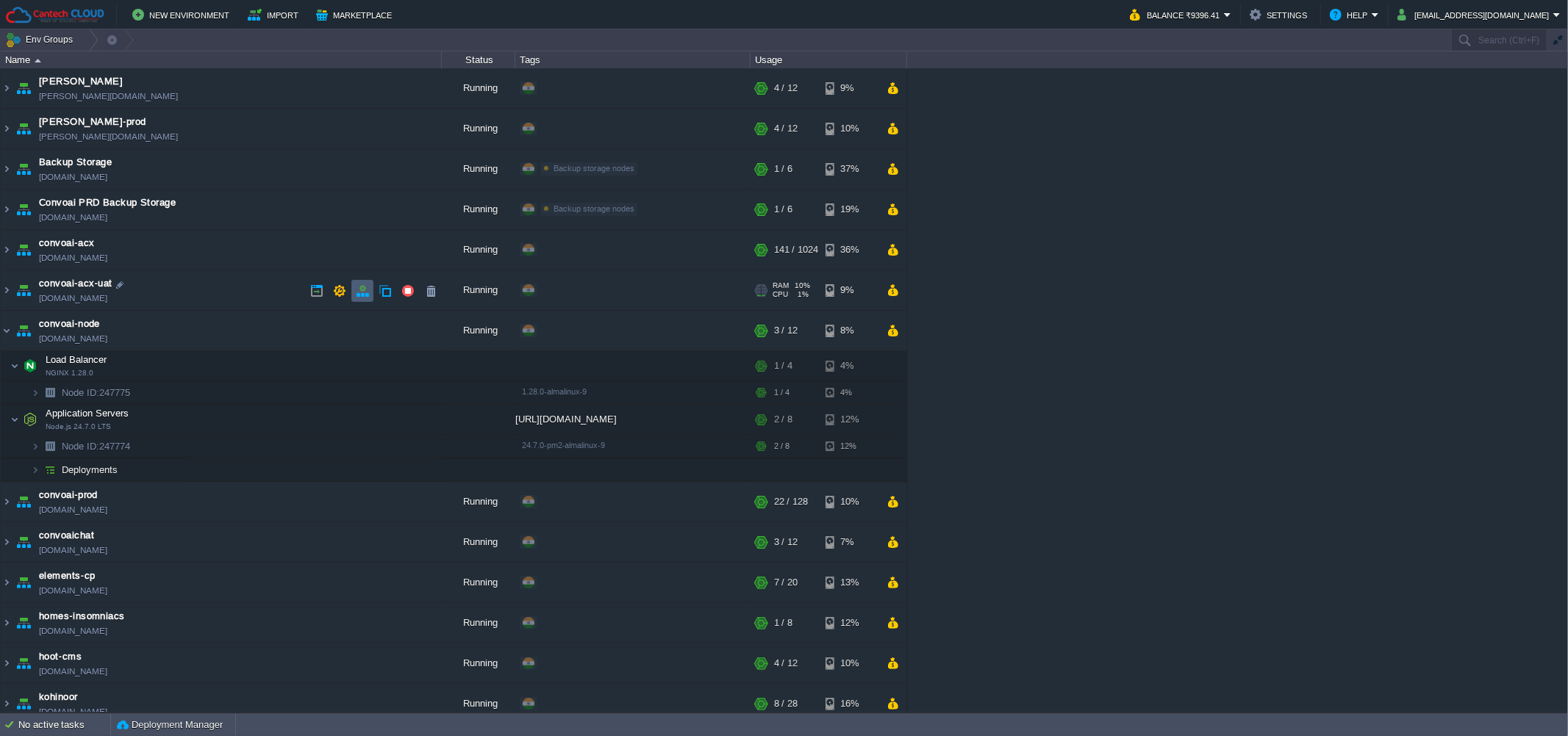
click at [359, 288] on button "button" at bounding box center [362, 291] width 13 height 13
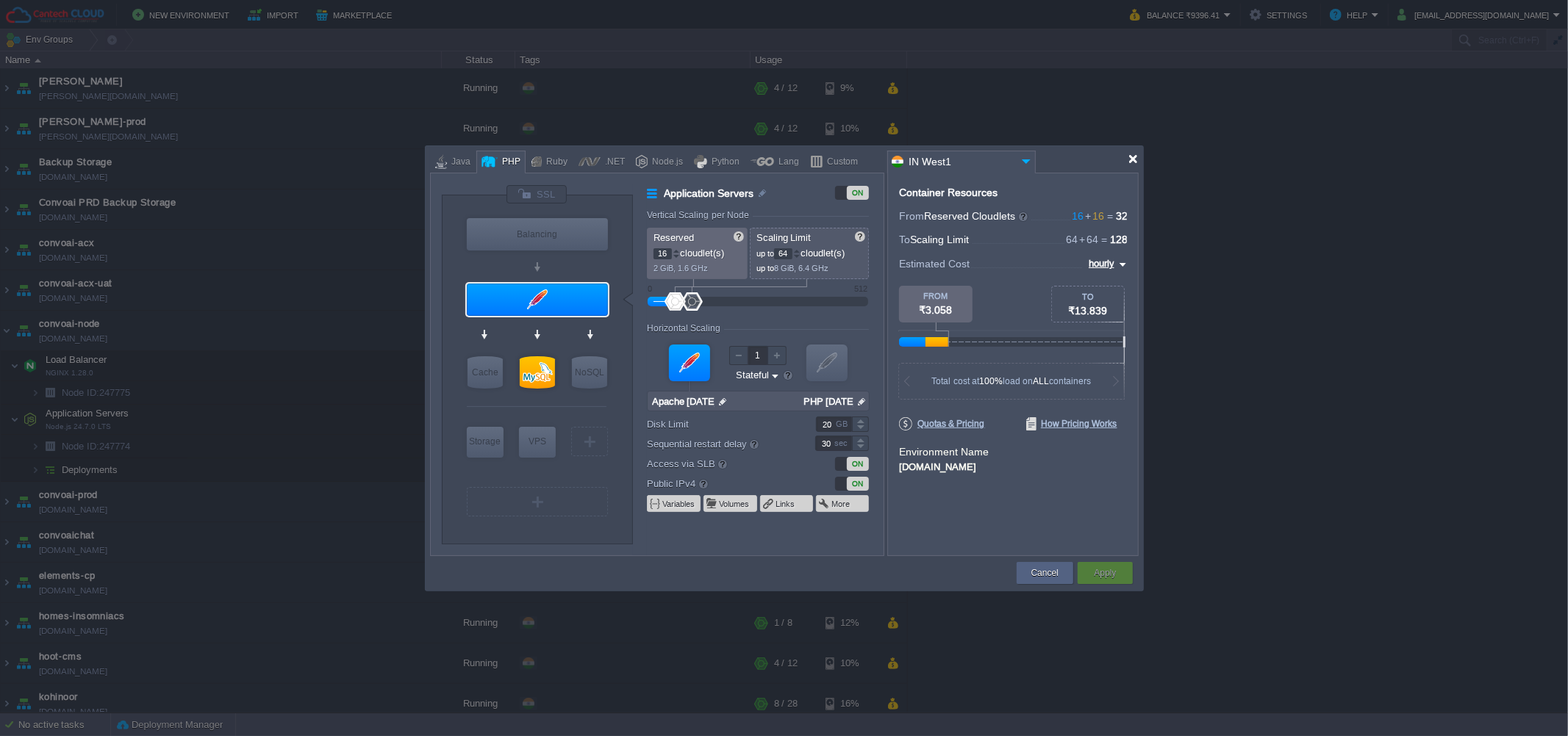
click at [1134, 163] on div at bounding box center [1133, 159] width 11 height 11
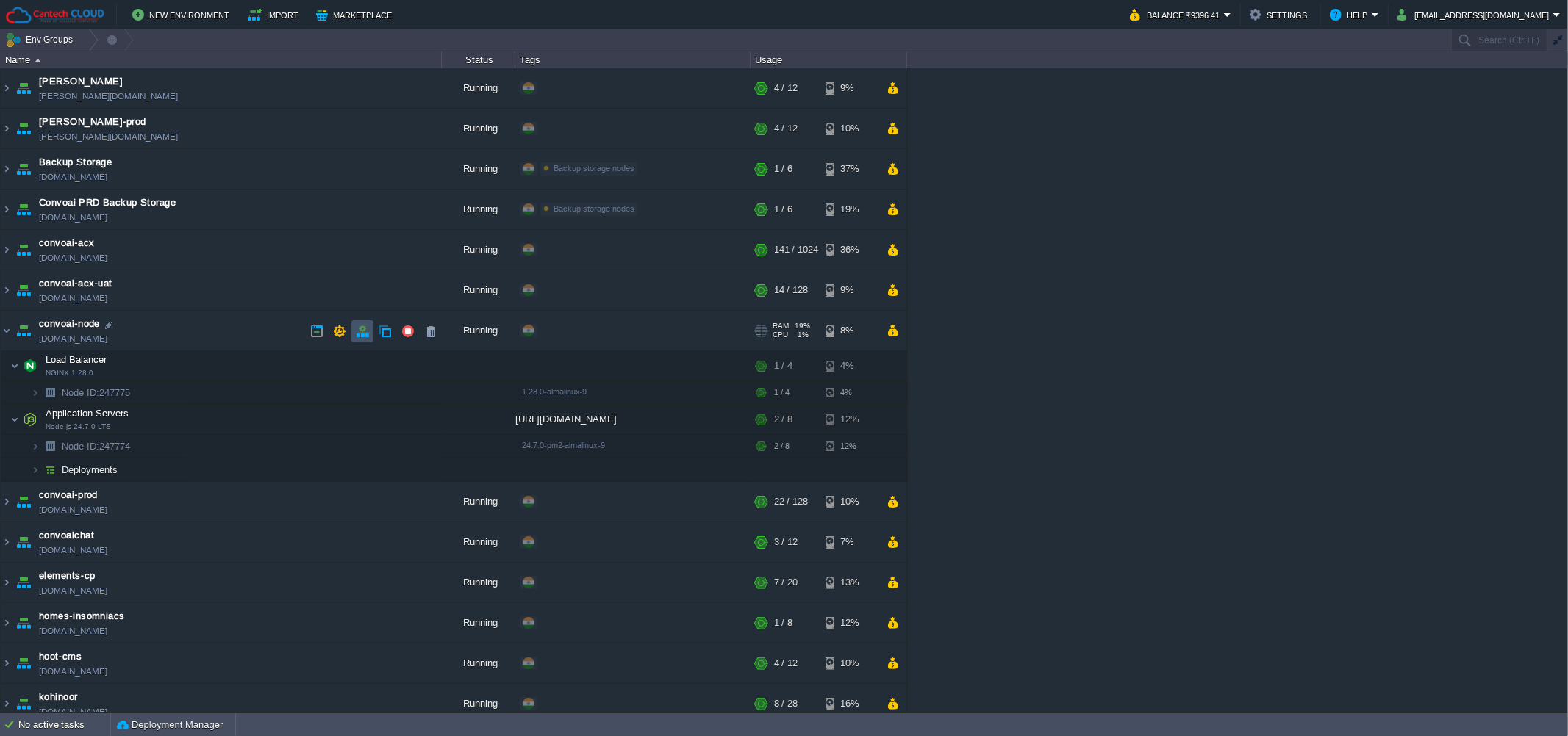
click at [361, 328] on button "button" at bounding box center [362, 331] width 13 height 13
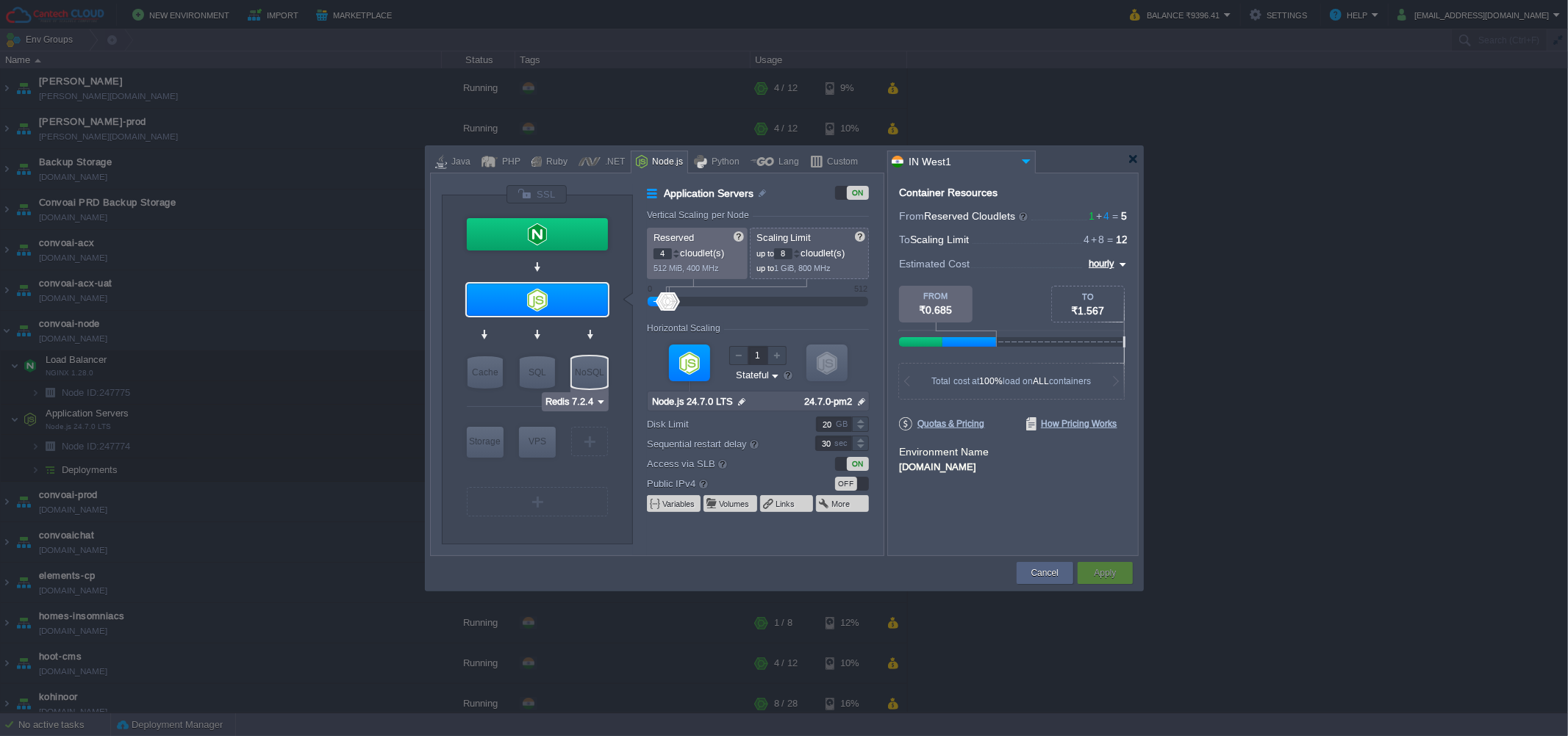
type input "Node.js 24.7.0 LTS"
click at [666, 257] on input "4" at bounding box center [663, 254] width 18 height 11
type input "10"
click at [778, 563] on td at bounding box center [722, 573] width 584 height 27
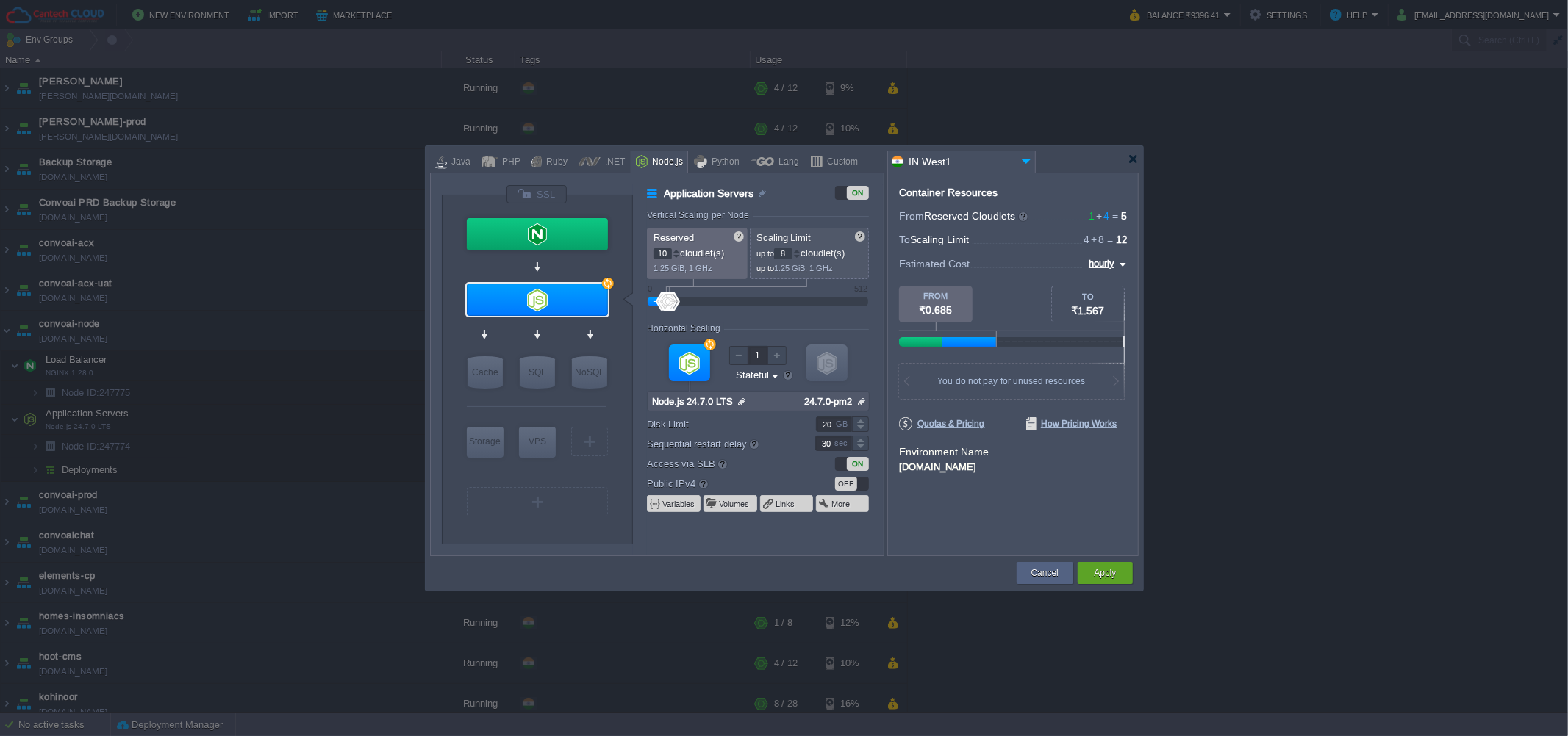
type input "10"
click at [663, 252] on input "10" at bounding box center [663, 254] width 18 height 11
type input "8"
click at [758, 547] on form "Vertical Scaling per Node Reserved 8 cloudlet(s) 1.25 GiB, 1 GHz Scaling Limit …" at bounding box center [765, 383] width 236 height 346
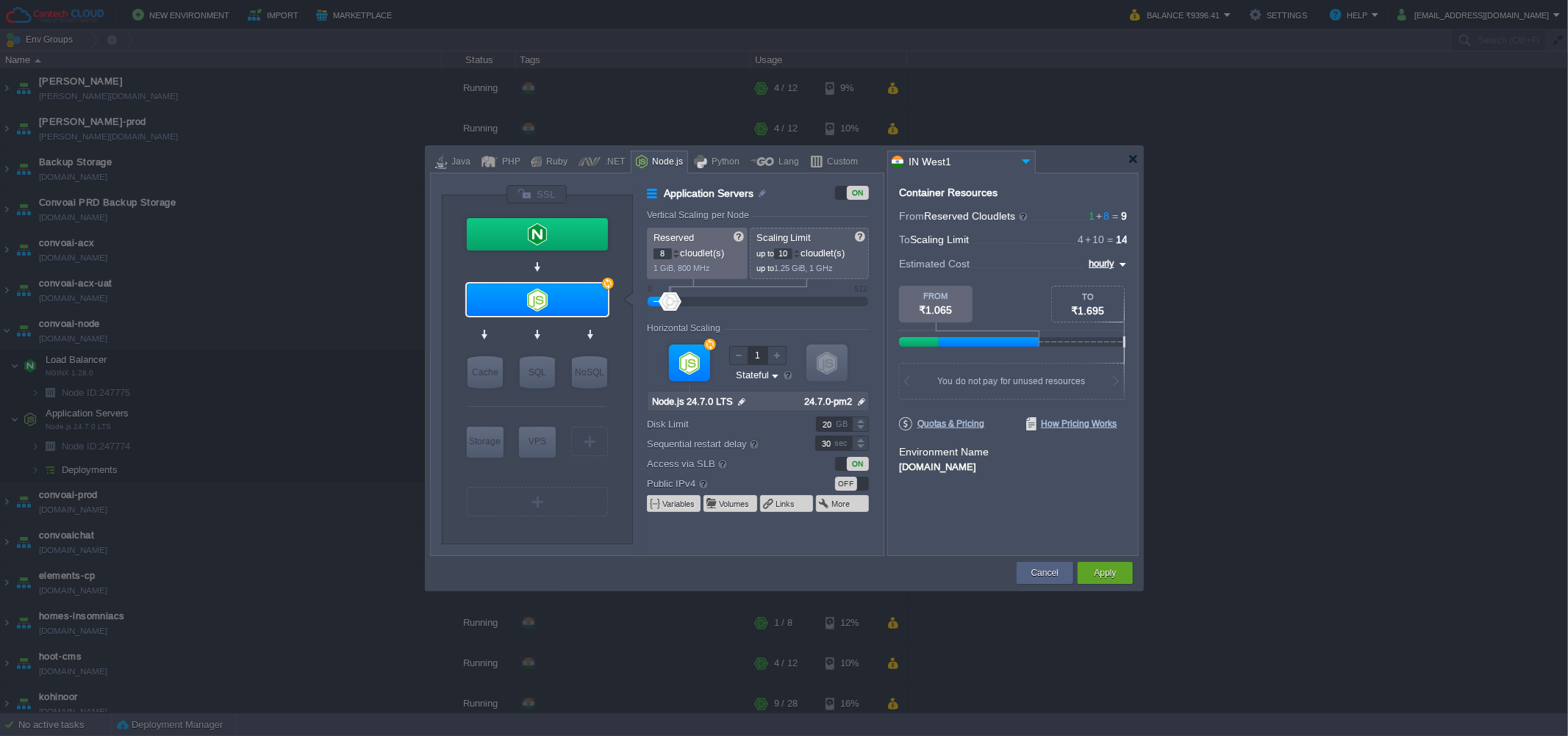
click at [777, 257] on input "10" at bounding box center [783, 254] width 18 height 11
click at [957, 518] on div "Container Resources From Reserved Cloudlets 1 + 8 ... = 9 not added To Scaling …" at bounding box center [1012, 364] width 251 height 384
type input "16"
click at [1098, 569] on button "Apply" at bounding box center [1105, 573] width 22 height 15
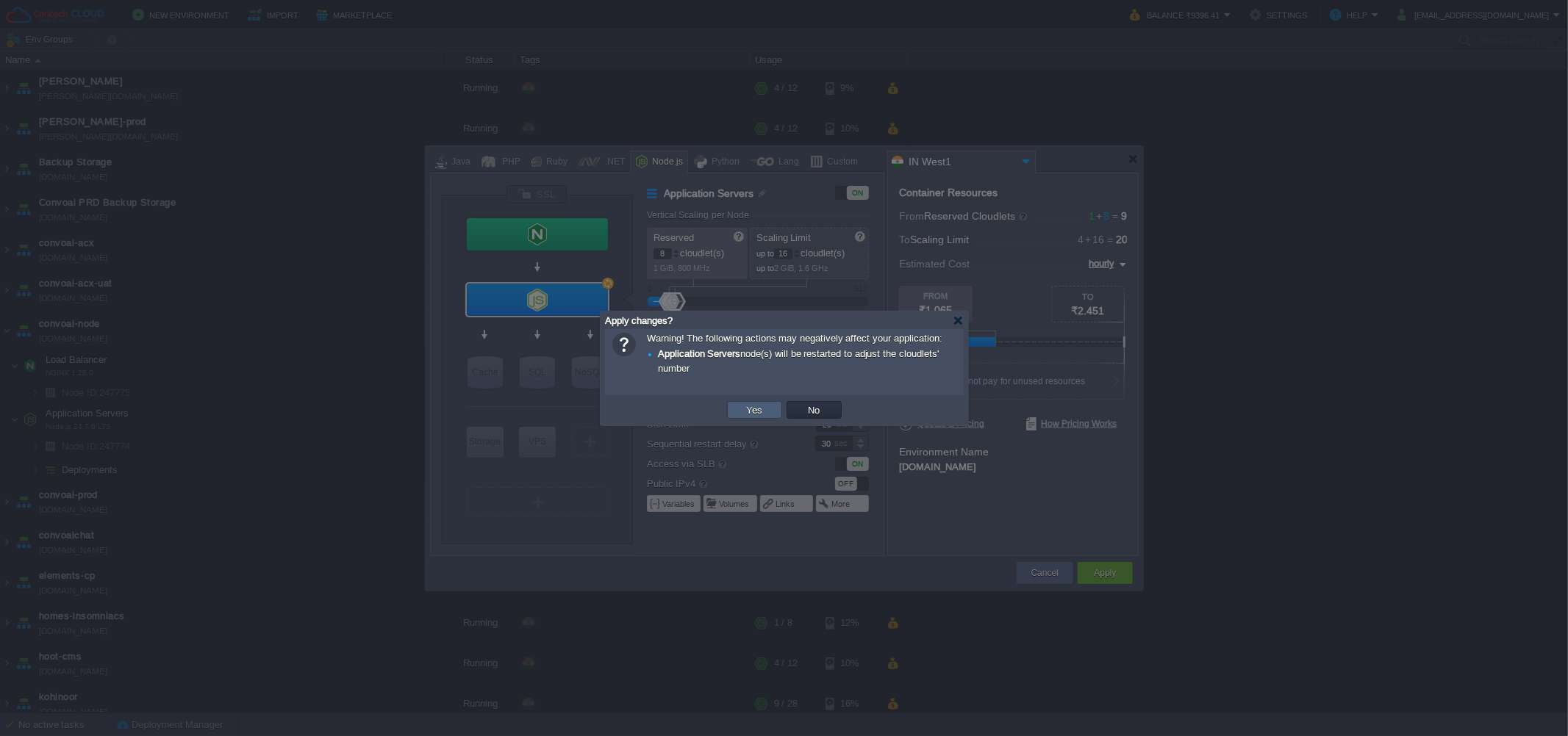
click at [753, 412] on button "Yes" at bounding box center [754, 410] width 25 height 13
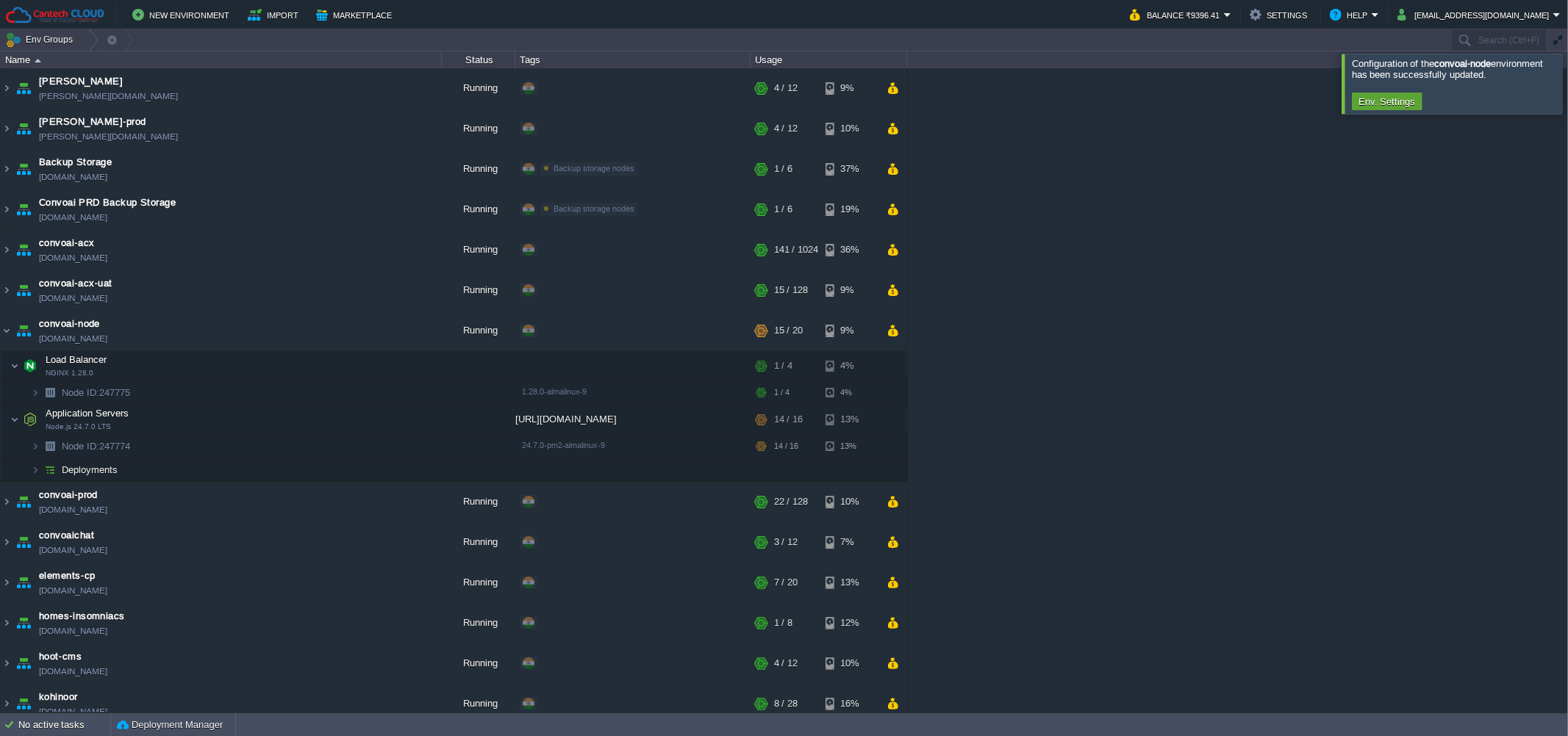
click at [1138, 307] on div "[PERSON_NAME] [PERSON_NAME][DOMAIN_NAME] Running + Add to Env Group RAM 27% CPU…" at bounding box center [784, 390] width 1568 height 644
click at [1167, 367] on div "[PERSON_NAME] [PERSON_NAME][DOMAIN_NAME] Running + Add to Env Group RAM 27% CPU…" at bounding box center [784, 390] width 1568 height 644
click at [285, 424] on button "button" at bounding box center [288, 421] width 13 height 13
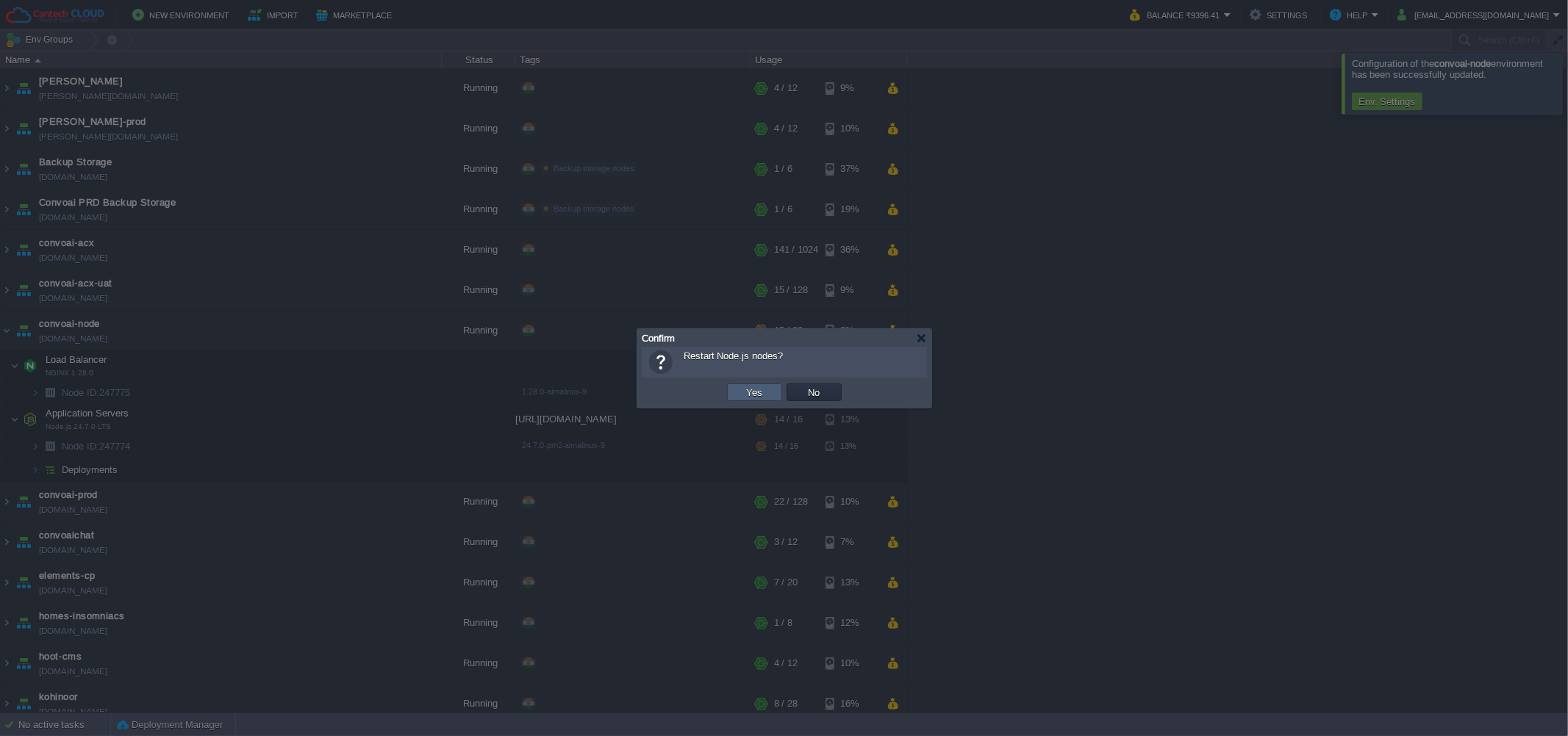
click at [747, 389] on button "Yes" at bounding box center [754, 392] width 25 height 13
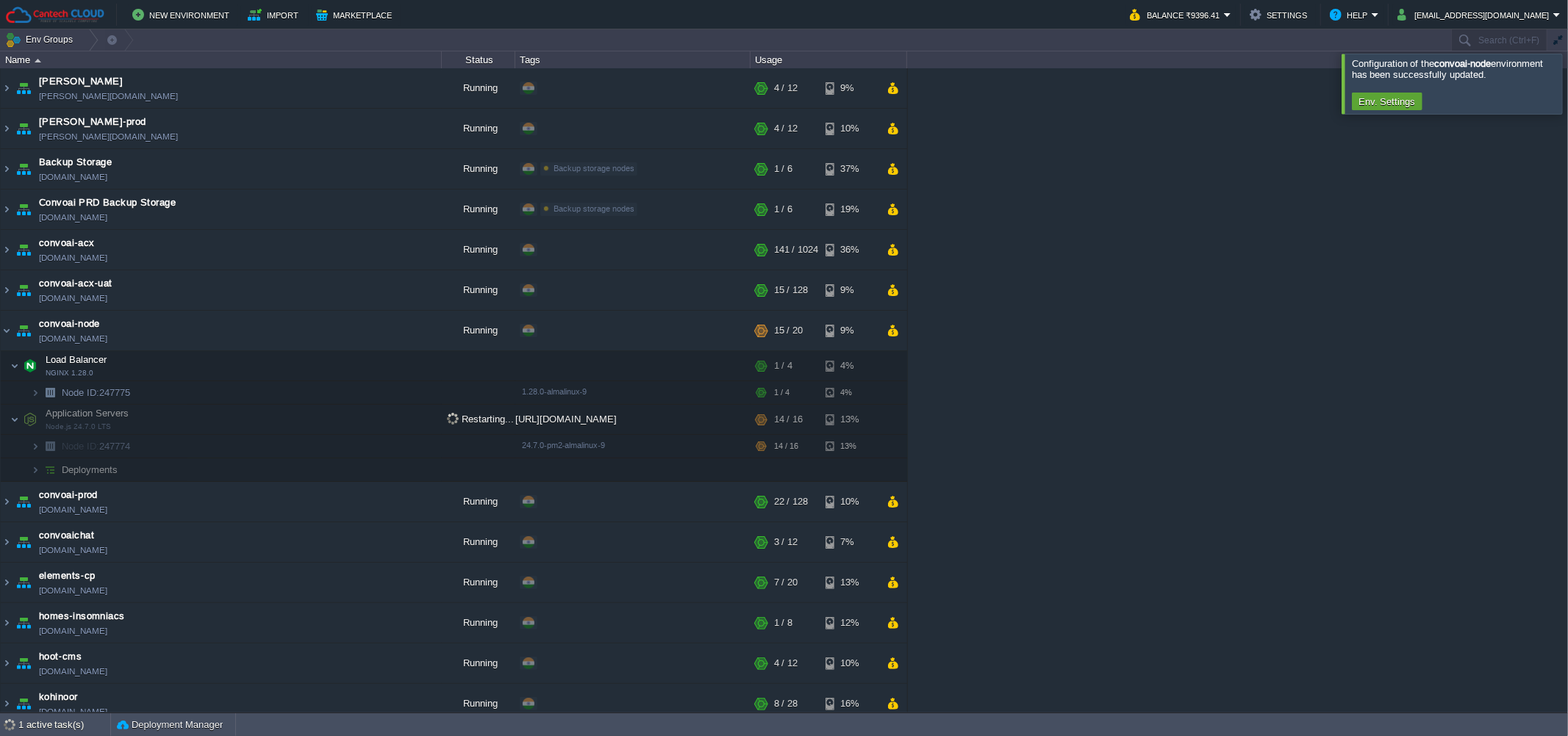
click at [1567, 110] on div at bounding box center [1586, 83] width 0 height 59
click at [1282, 313] on div "[PERSON_NAME] [PERSON_NAME][DOMAIN_NAME] Running + Add to Env Group RAM 27% CPU…" at bounding box center [784, 390] width 1568 height 644
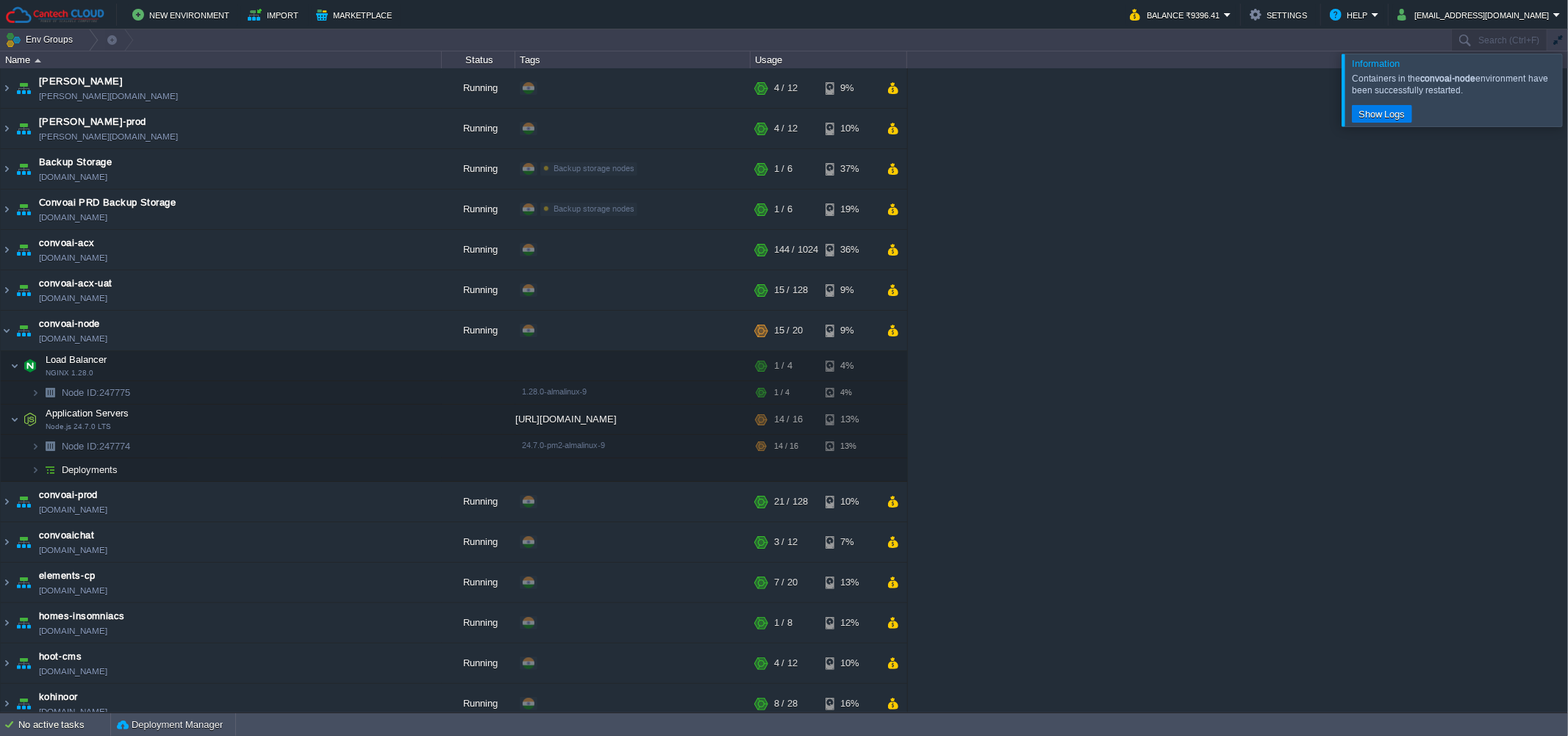
click at [1355, 350] on div "[PERSON_NAME] [PERSON_NAME][DOMAIN_NAME] Running + Add to Env Group RAM 27% CPU…" at bounding box center [784, 390] width 1568 height 644
click at [1177, 397] on div "[PERSON_NAME] [PERSON_NAME][DOMAIN_NAME] Running + Add to Env Group RAM 27% CPU…" at bounding box center [784, 390] width 1568 height 644
